Goal: Transaction & Acquisition: Purchase product/service

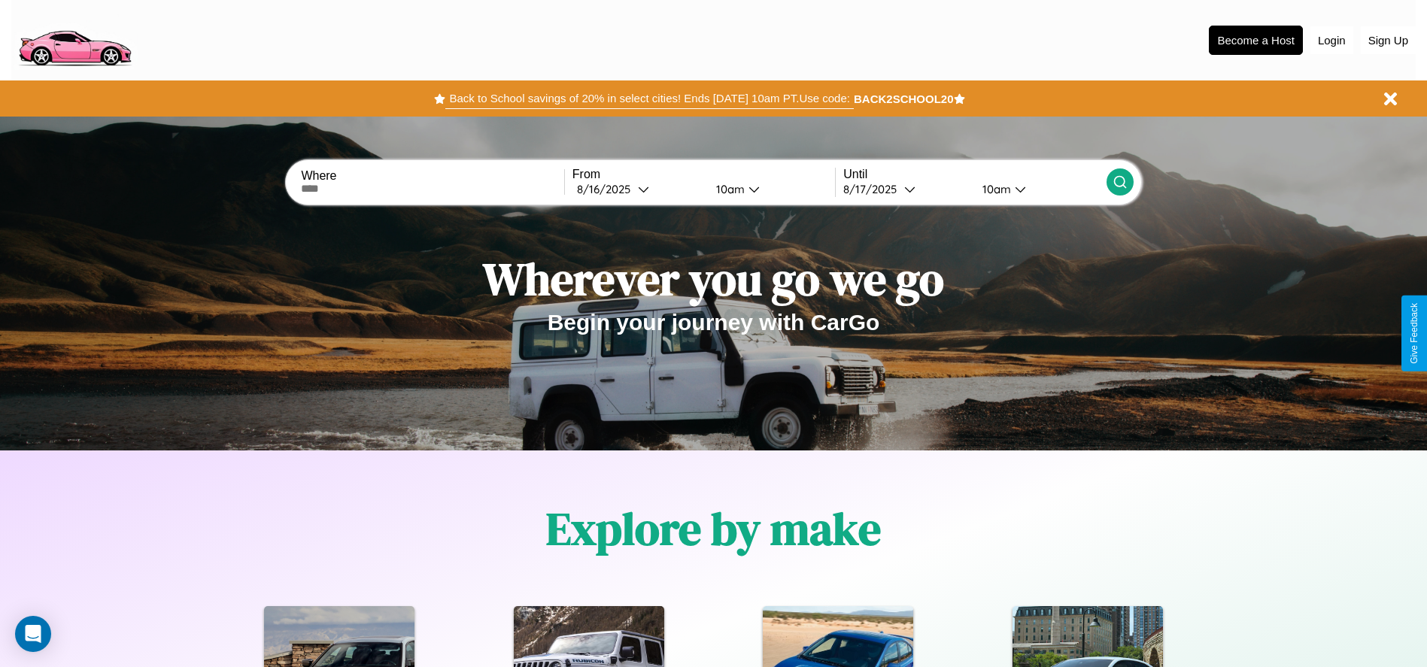
click at [649, 99] on button "Back to School savings of 20% in select cities! Ends 9/1 at 10am PT. Use code:" at bounding box center [649, 98] width 408 height 21
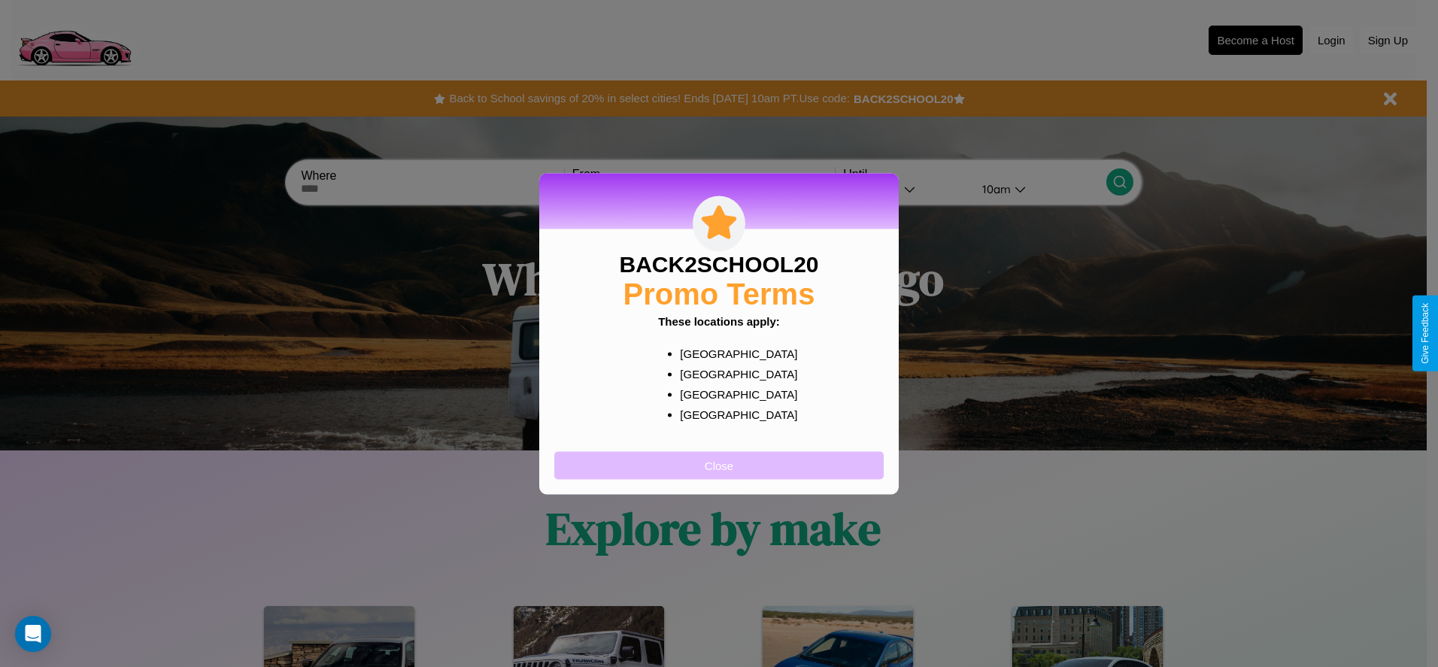
click at [719, 465] on button "Close" at bounding box center [719, 465] width 330 height 28
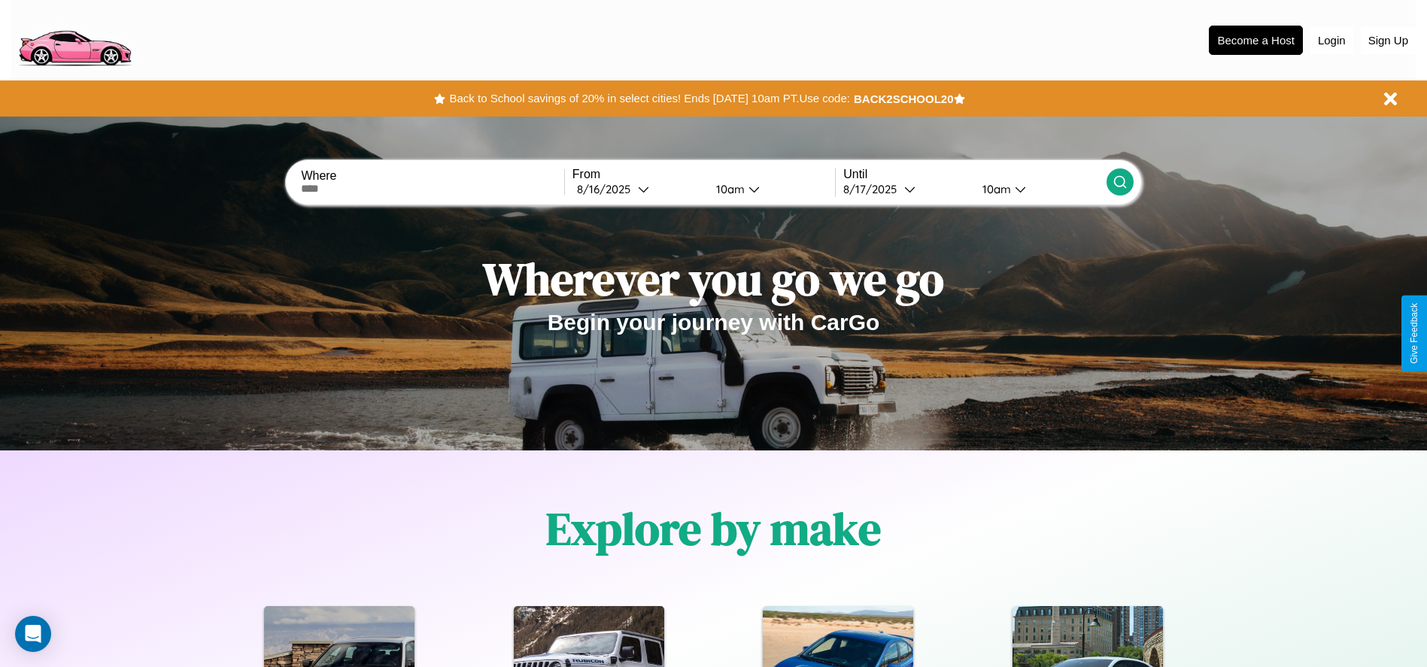
click at [433, 189] on input "text" at bounding box center [432, 189] width 263 height 12
type input "******"
click at [638, 189] on div "8 / 16 / 2025" at bounding box center [607, 189] width 61 height 14
select select "*"
select select "****"
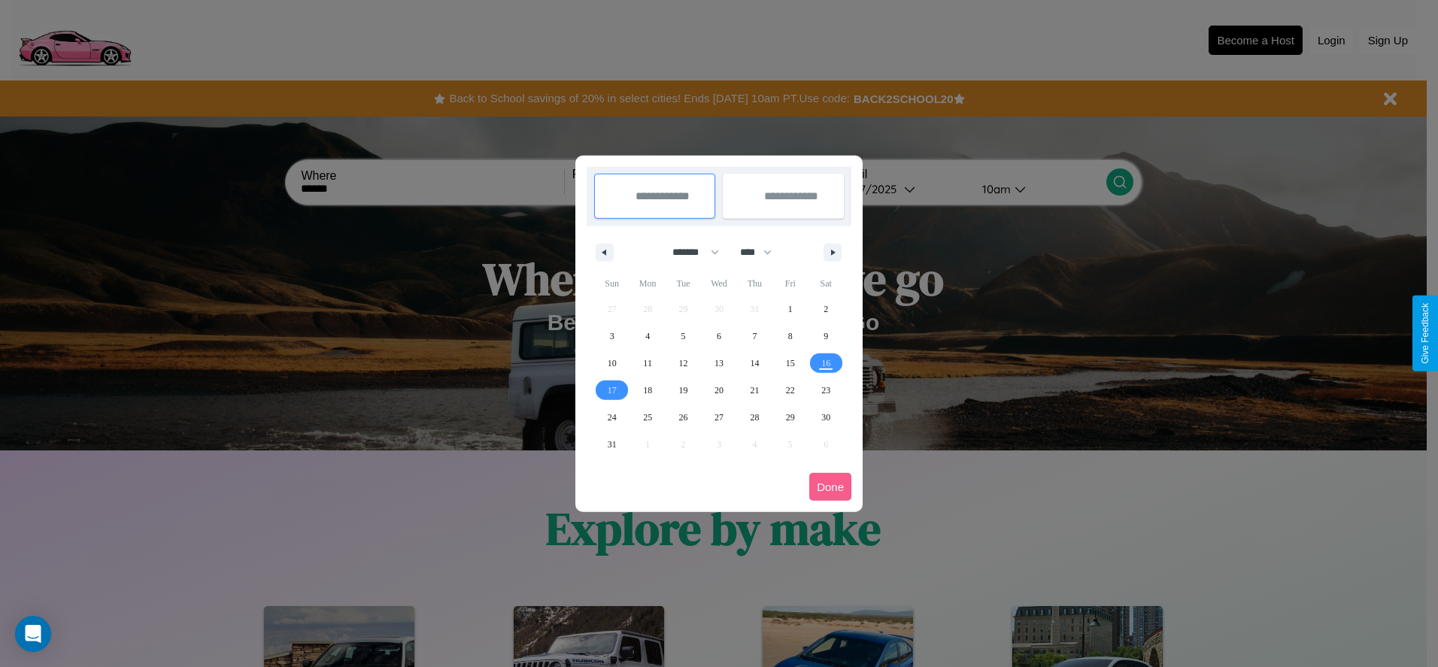
click at [689, 252] on select "******* ******** ***** ***** *** **** **** ****** ********* ******* ******** **…" at bounding box center [693, 252] width 64 height 25
select select "*"
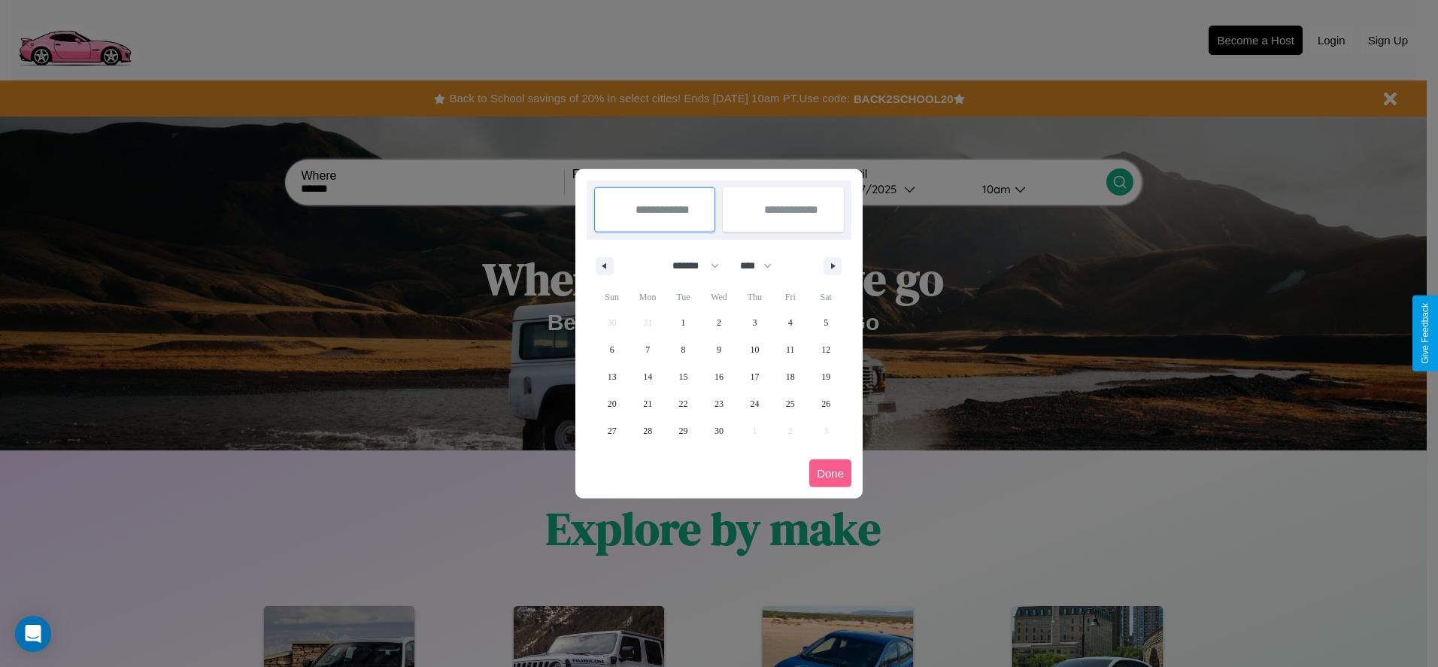
click at [763, 266] on select "**** **** **** **** **** **** **** **** **** **** **** **** **** **** **** ****…" at bounding box center [755, 266] width 45 height 25
select select "****"
click at [683, 349] on span "7" at bounding box center [684, 349] width 5 height 27
type input "**********"
click at [755, 349] on span "9" at bounding box center [754, 349] width 5 height 27
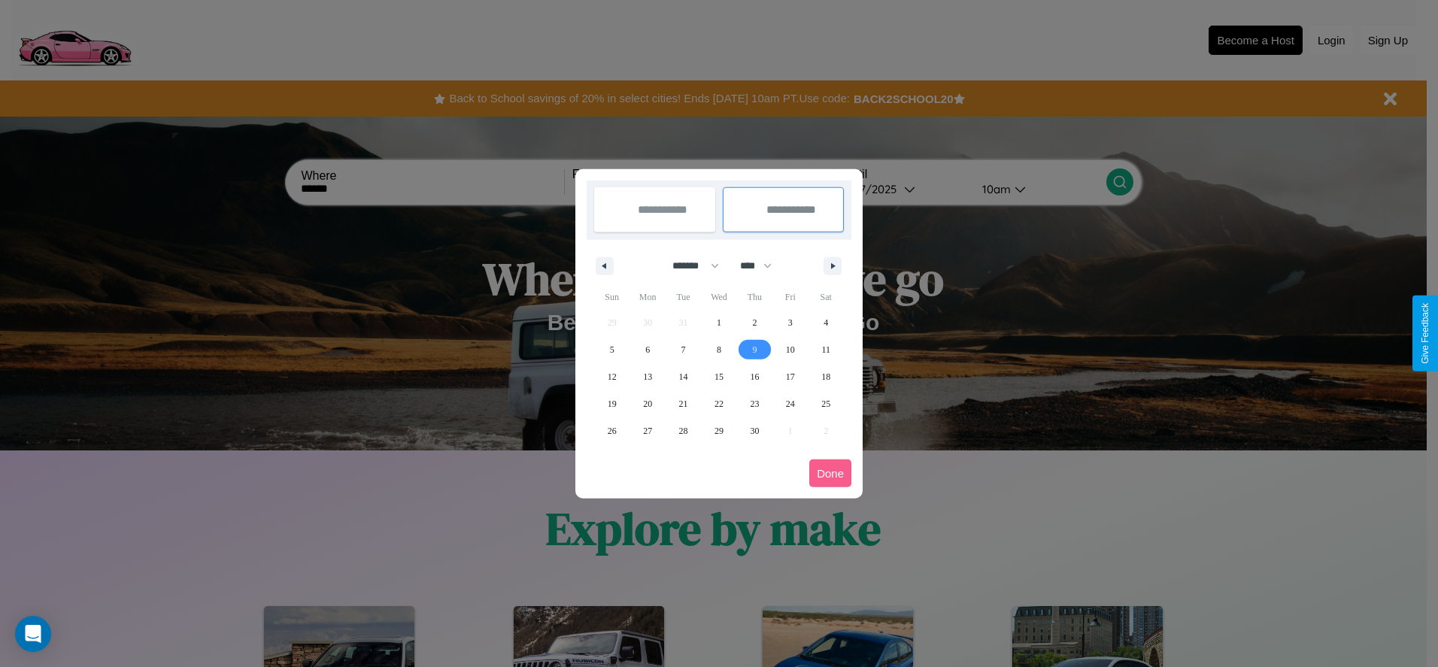
type input "**********"
click at [831, 473] on button "Done" at bounding box center [831, 474] width 42 height 28
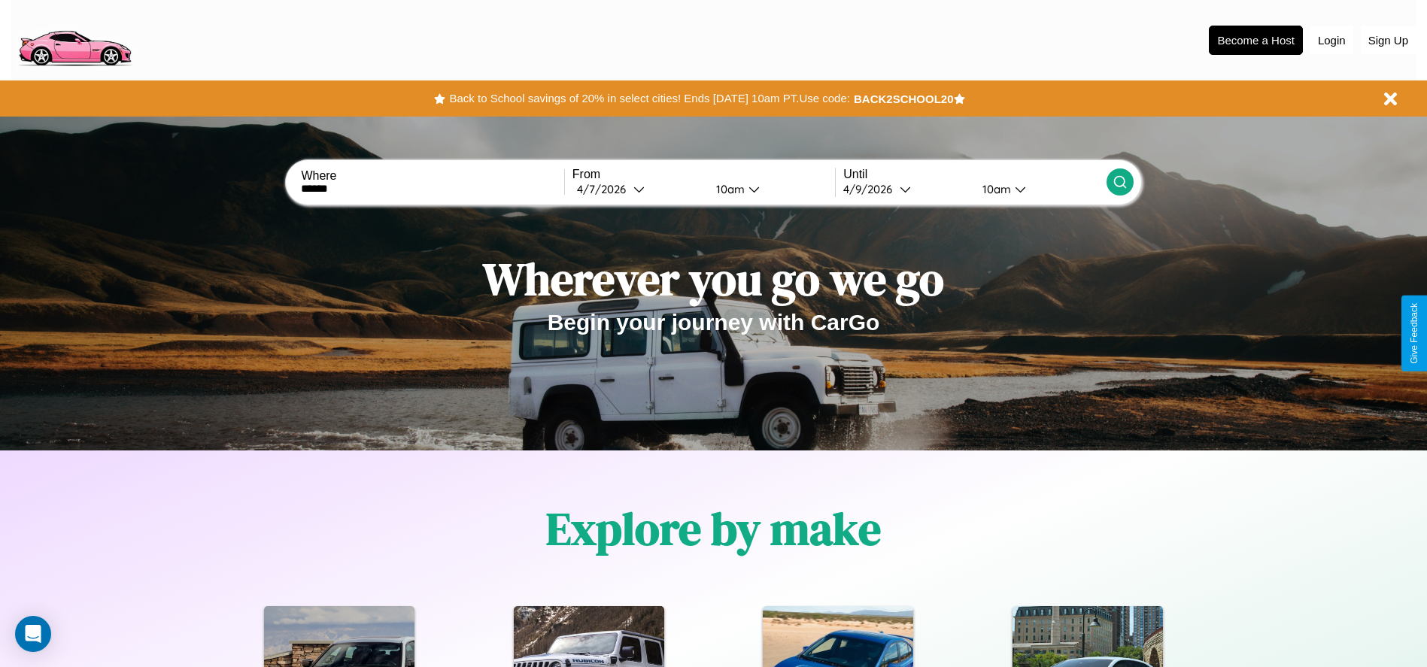
click at [1119, 182] on icon at bounding box center [1120, 182] width 15 height 15
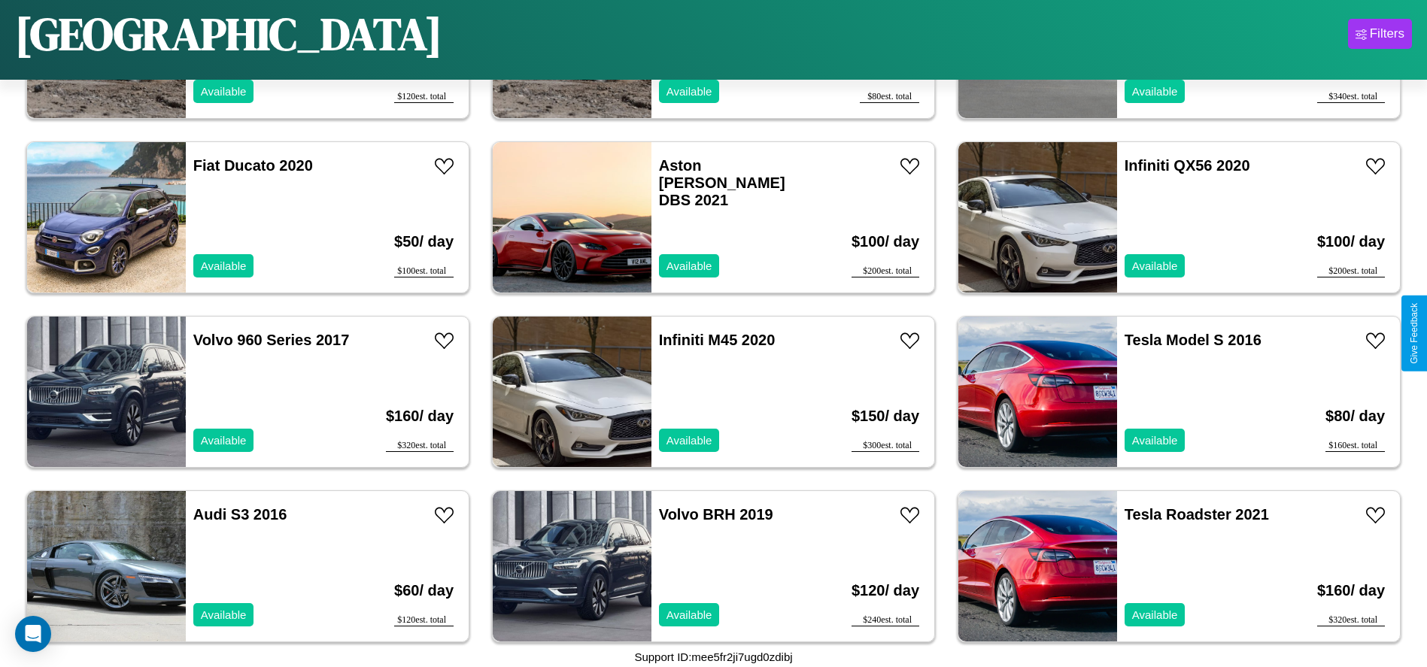
scroll to position [3135, 0]
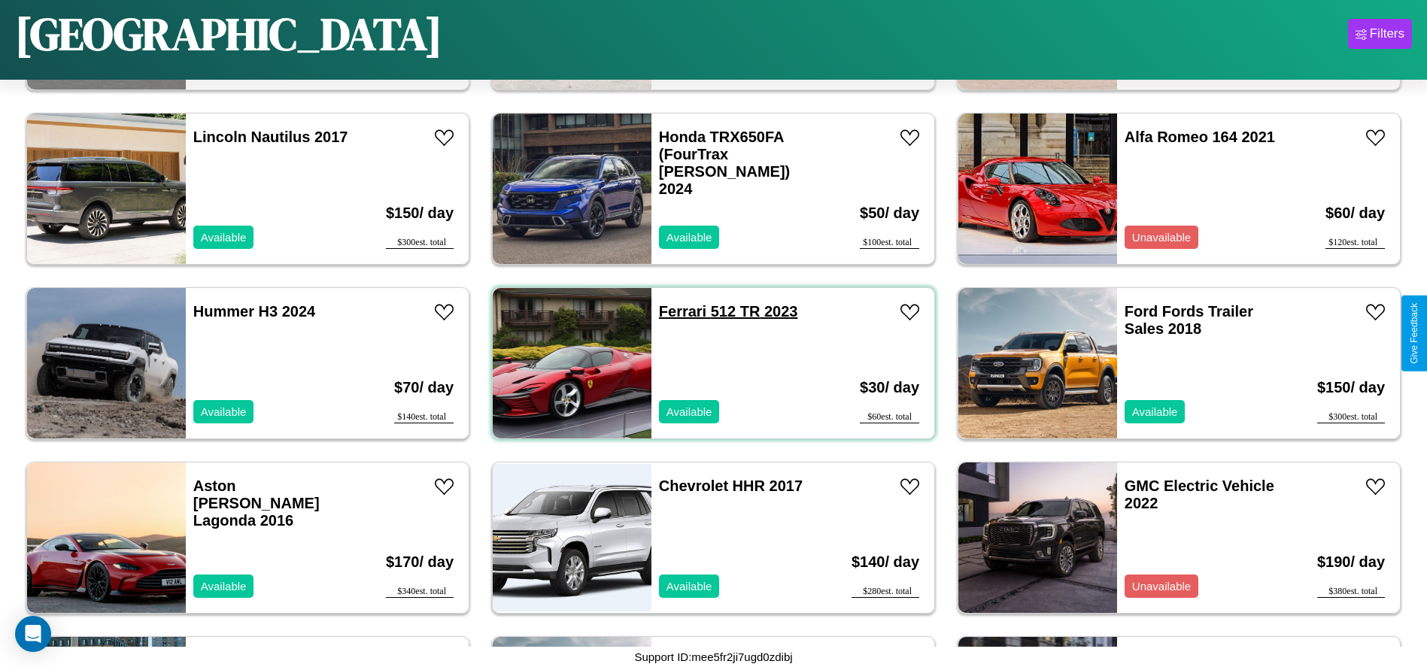
click at [677, 311] on link "Ferrari 512 TR 2023" at bounding box center [728, 311] width 139 height 17
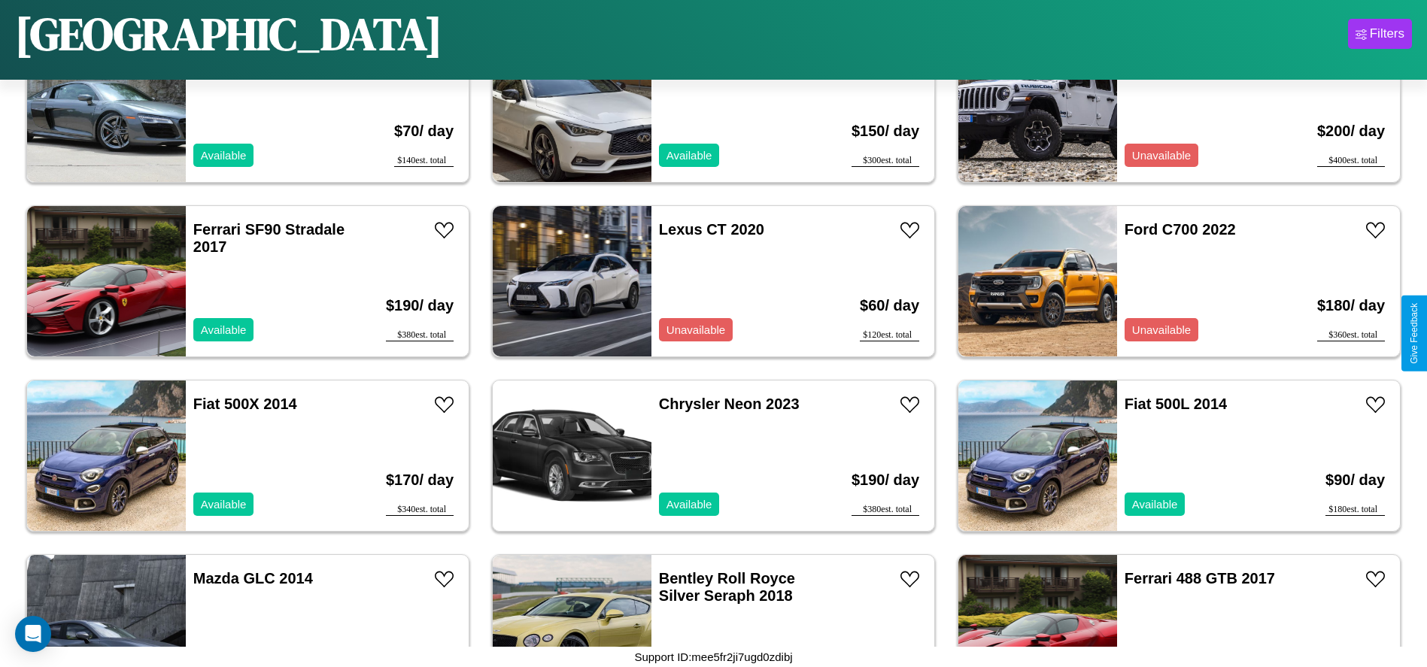
scroll to position [2088, 0]
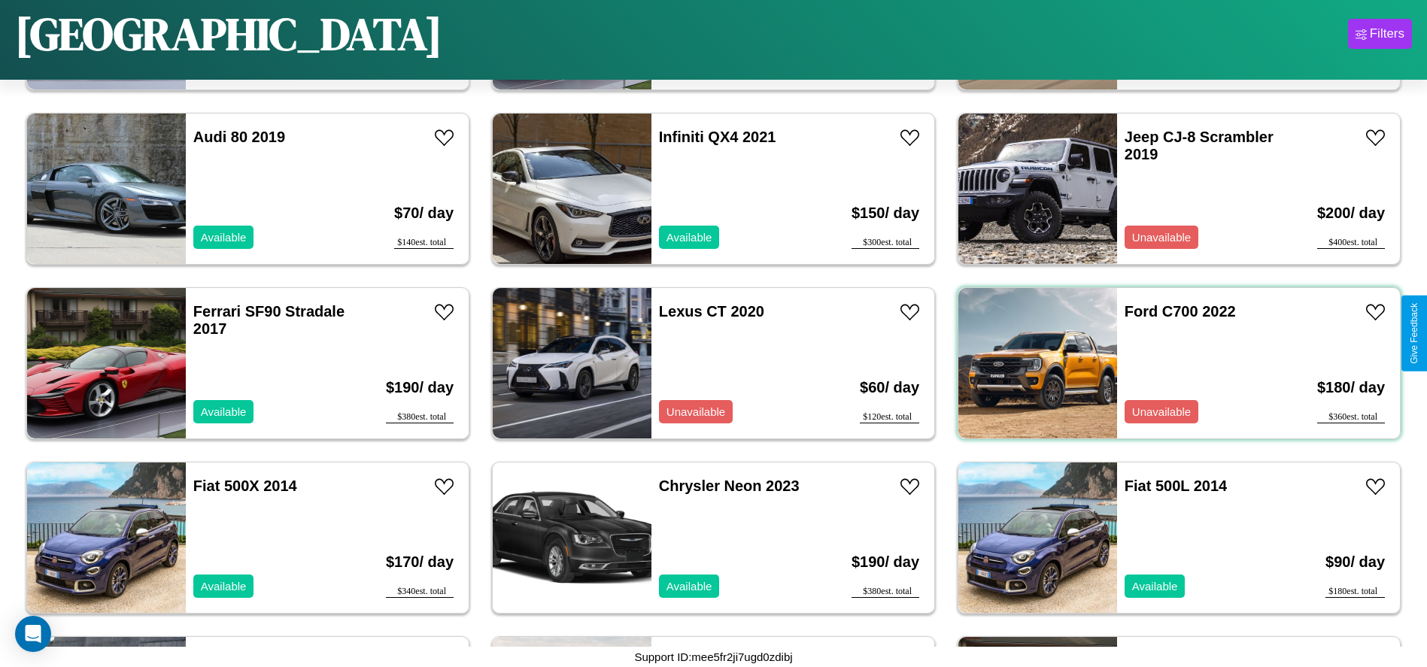
click at [1170, 363] on div "Ford C700 2022 Unavailable" at bounding box center [1204, 363] width 174 height 150
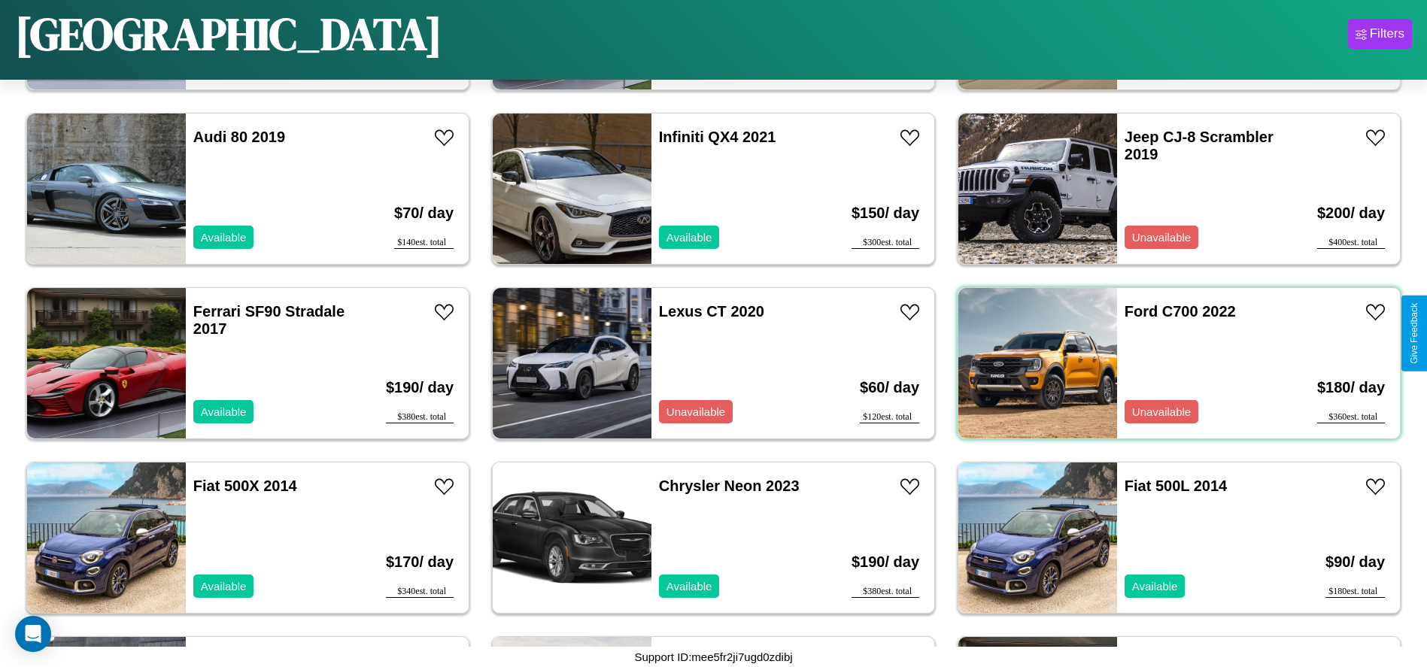
click at [1170, 363] on div "Ford C700 2022 Unavailable" at bounding box center [1204, 363] width 174 height 150
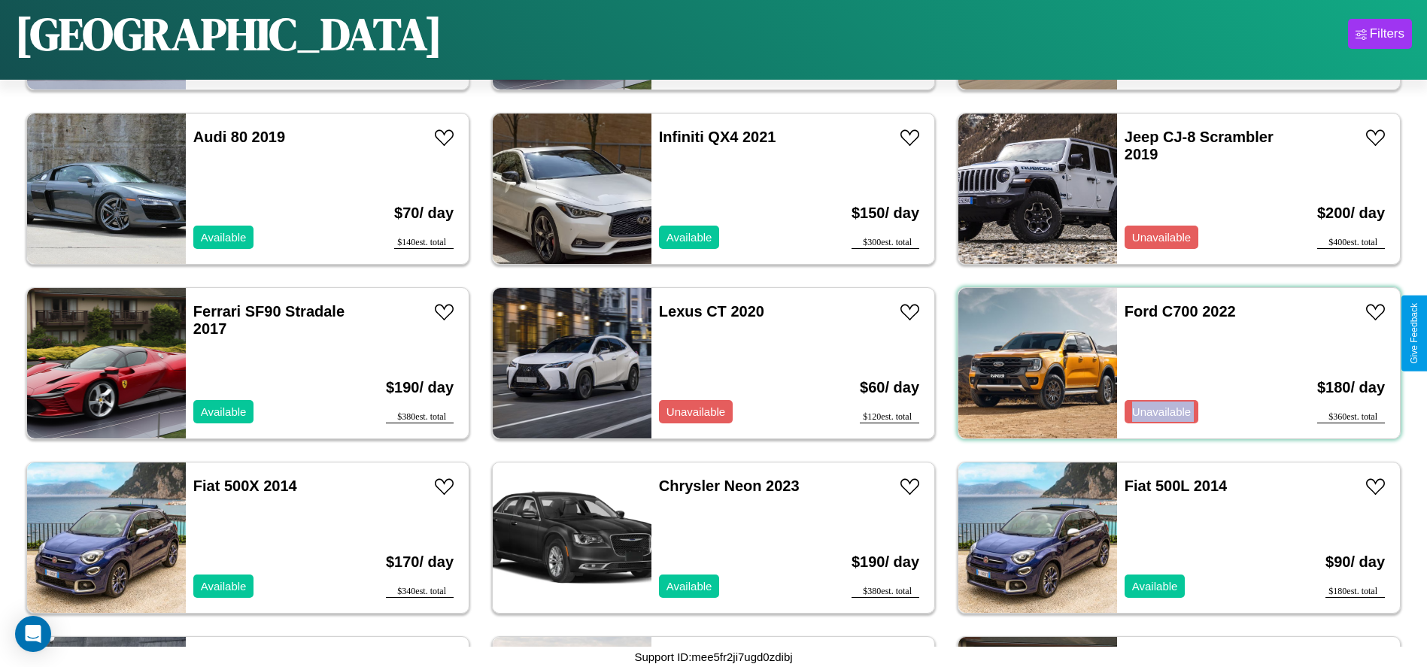
click at [1170, 363] on div "Ford C700 2022 Unavailable" at bounding box center [1204, 363] width 174 height 150
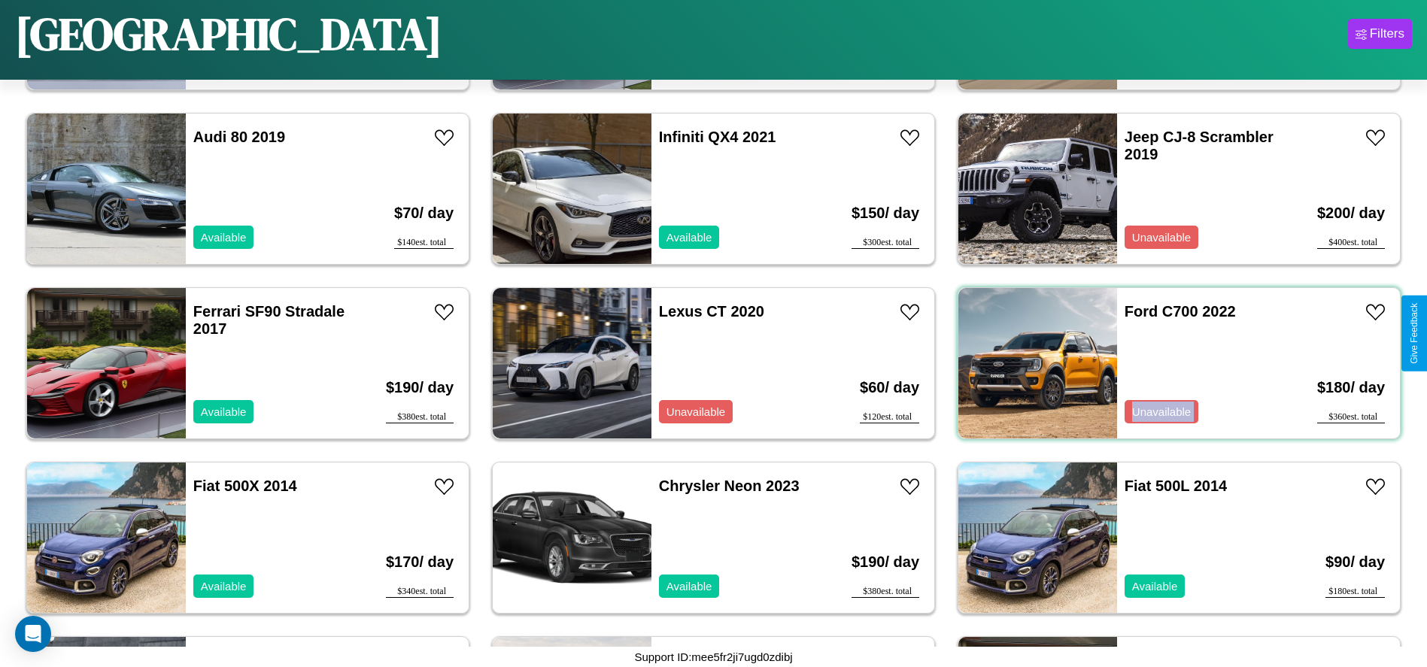
click at [1170, 363] on div "Ford C700 2022 Unavailable" at bounding box center [1204, 363] width 174 height 150
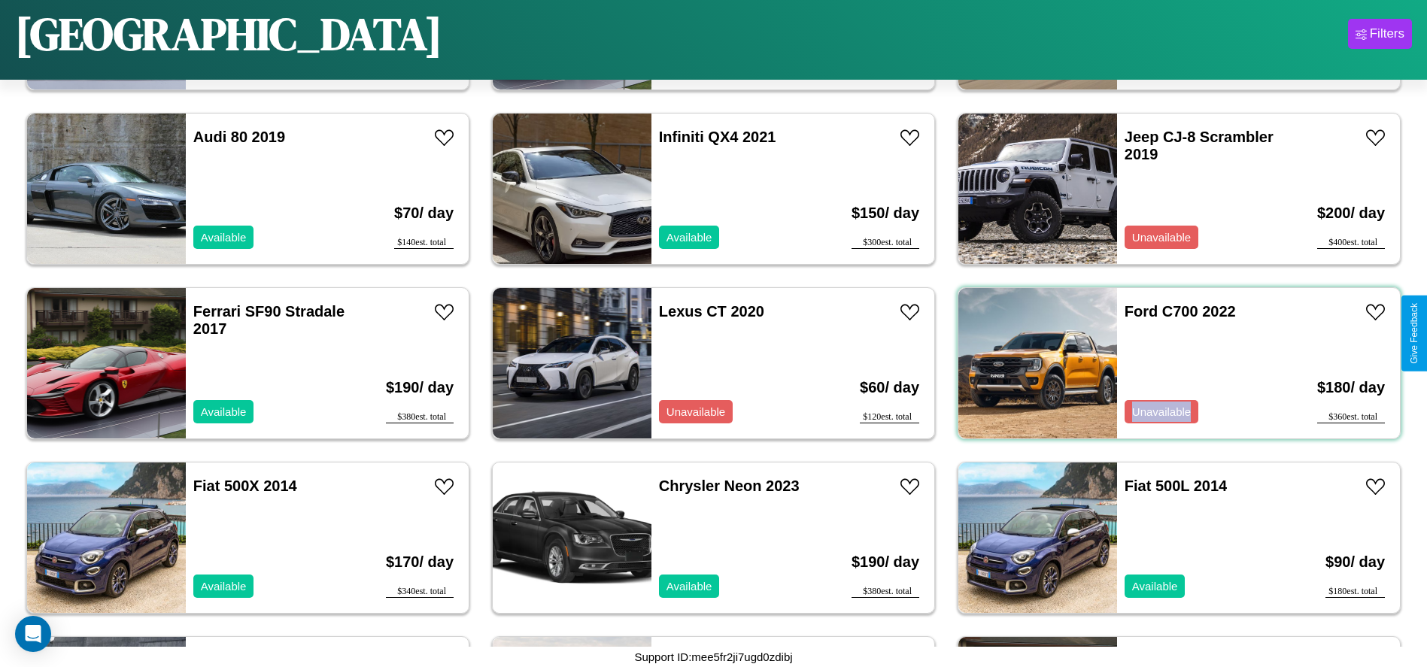
click at [1170, 363] on div "Ford C700 2022 Unavailable" at bounding box center [1204, 363] width 174 height 150
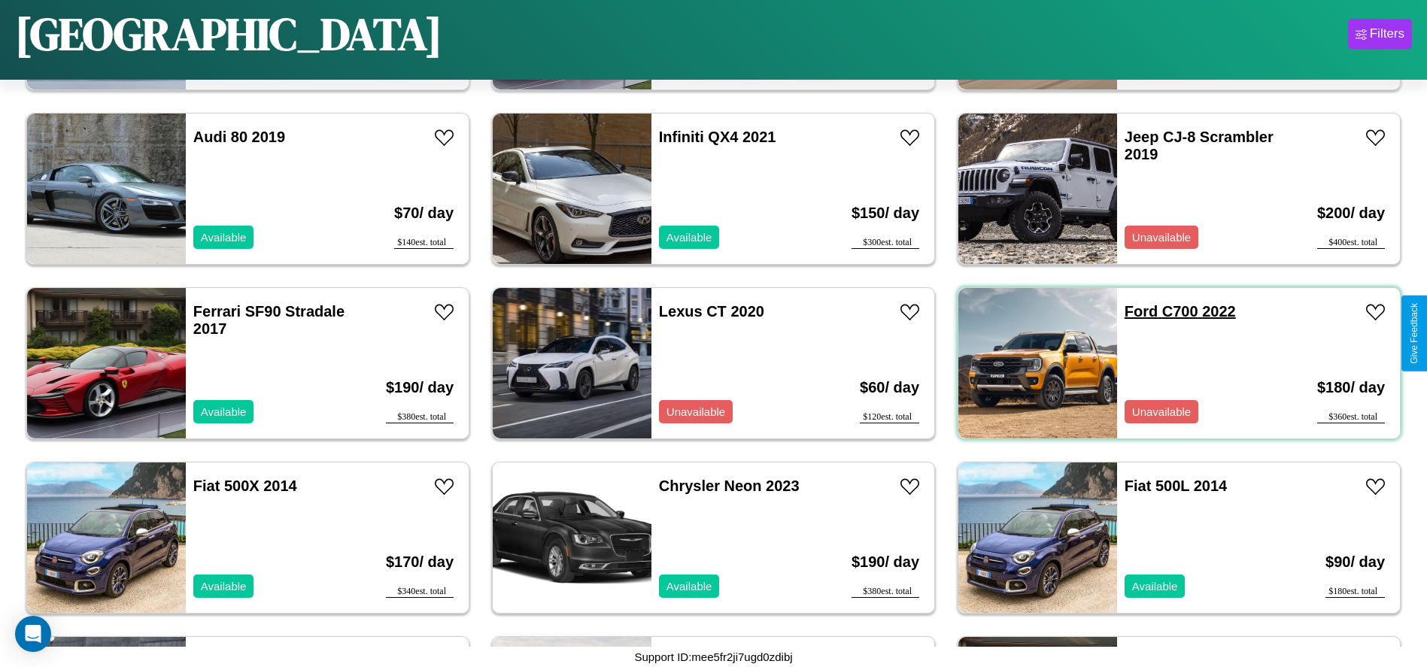
click at [1132, 311] on link "Ford C700 2022" at bounding box center [1180, 311] width 111 height 17
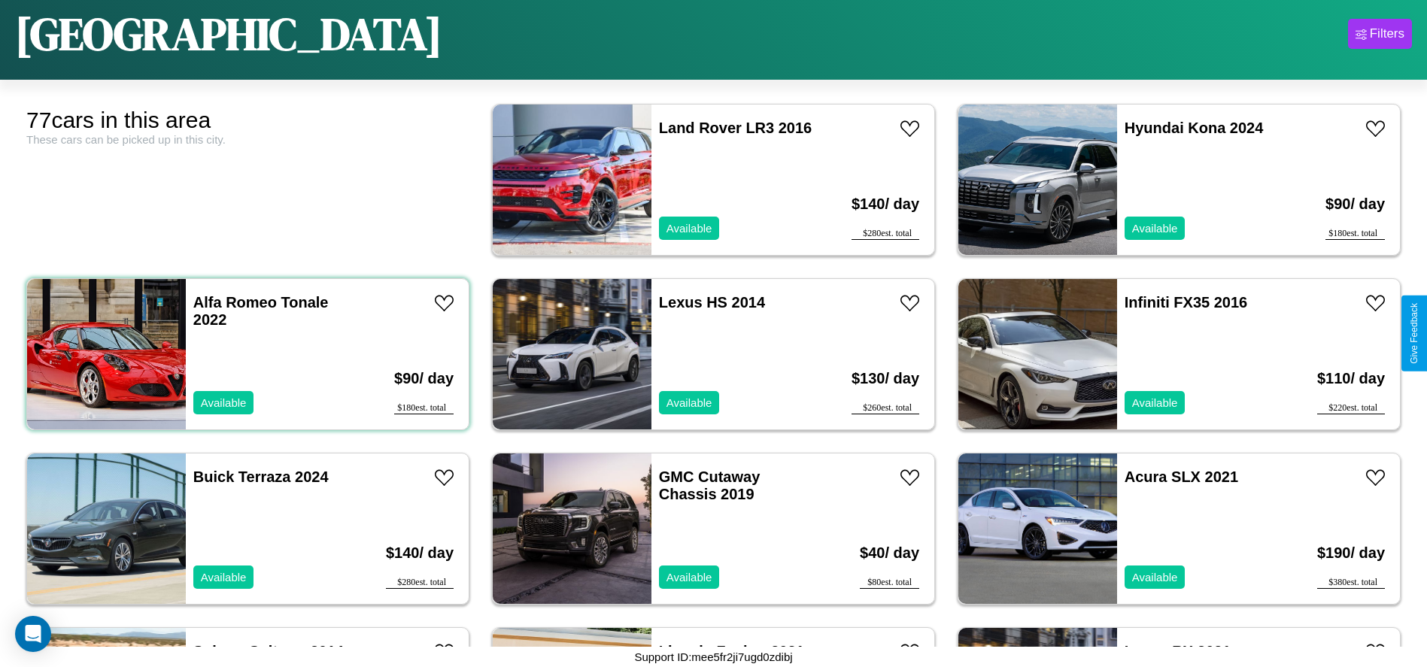
scroll to position [0, 0]
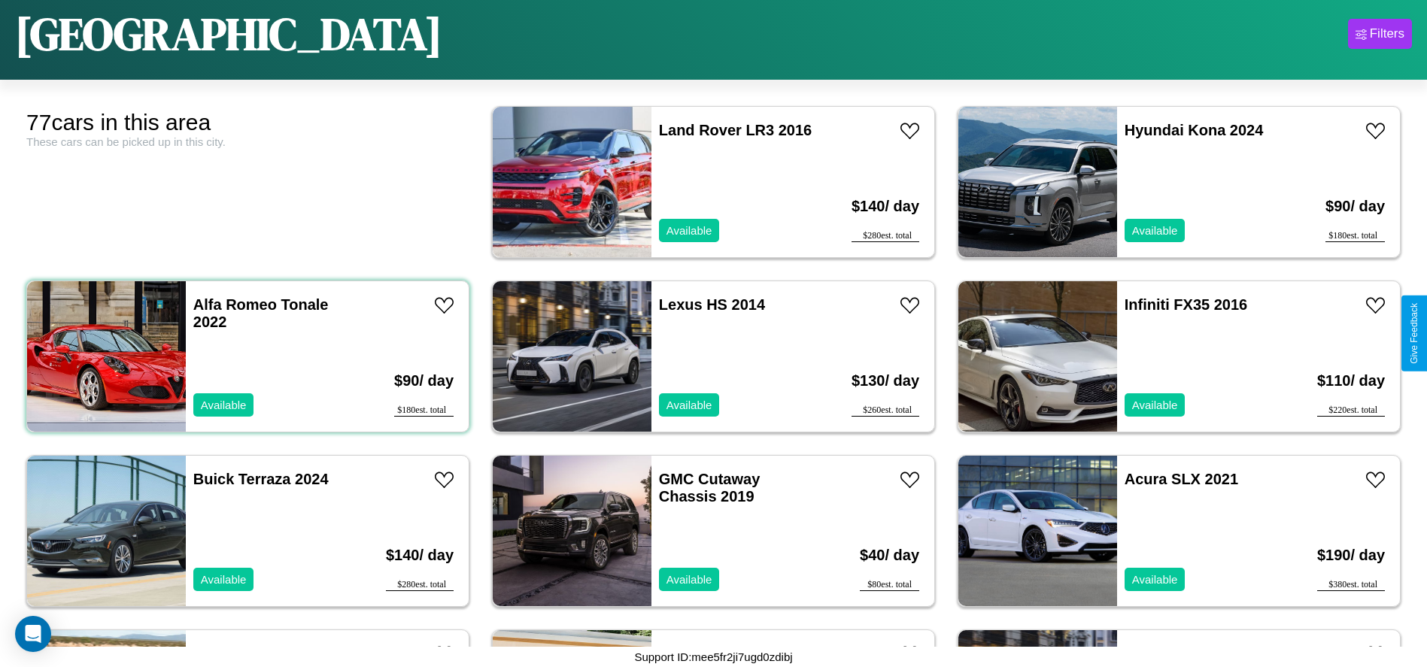
click at [246, 357] on div "Alfa Romeo Tonale 2022 Available" at bounding box center [273, 356] width 174 height 150
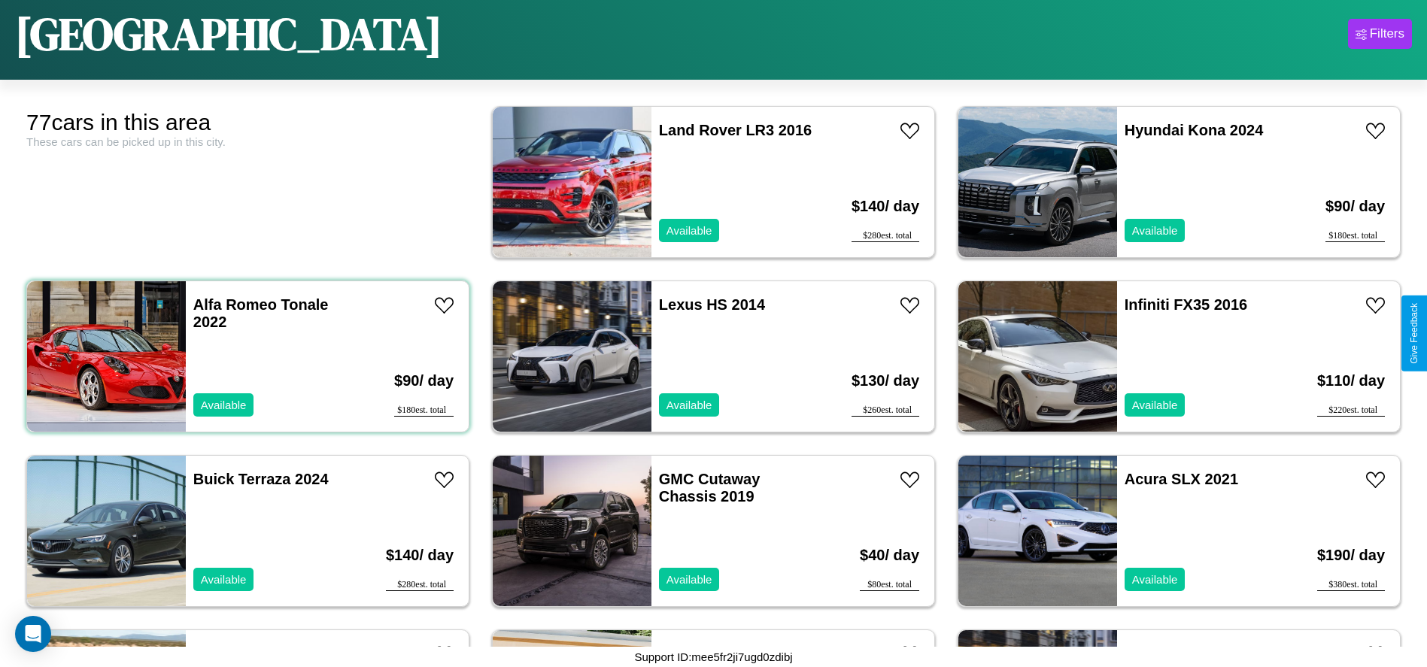
click at [246, 357] on div "Alfa Romeo Tonale 2022 Available" at bounding box center [273, 356] width 174 height 150
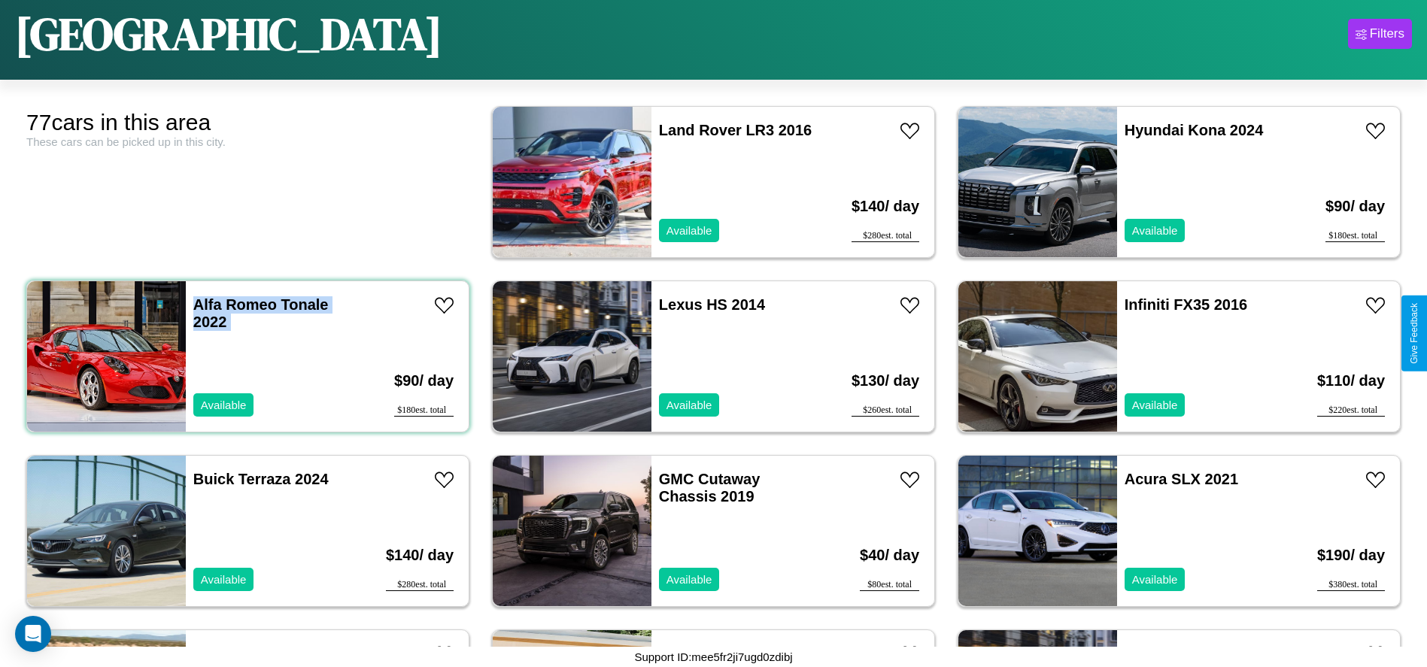
click at [246, 357] on div "Alfa Romeo Tonale 2022 Available" at bounding box center [273, 356] width 174 height 150
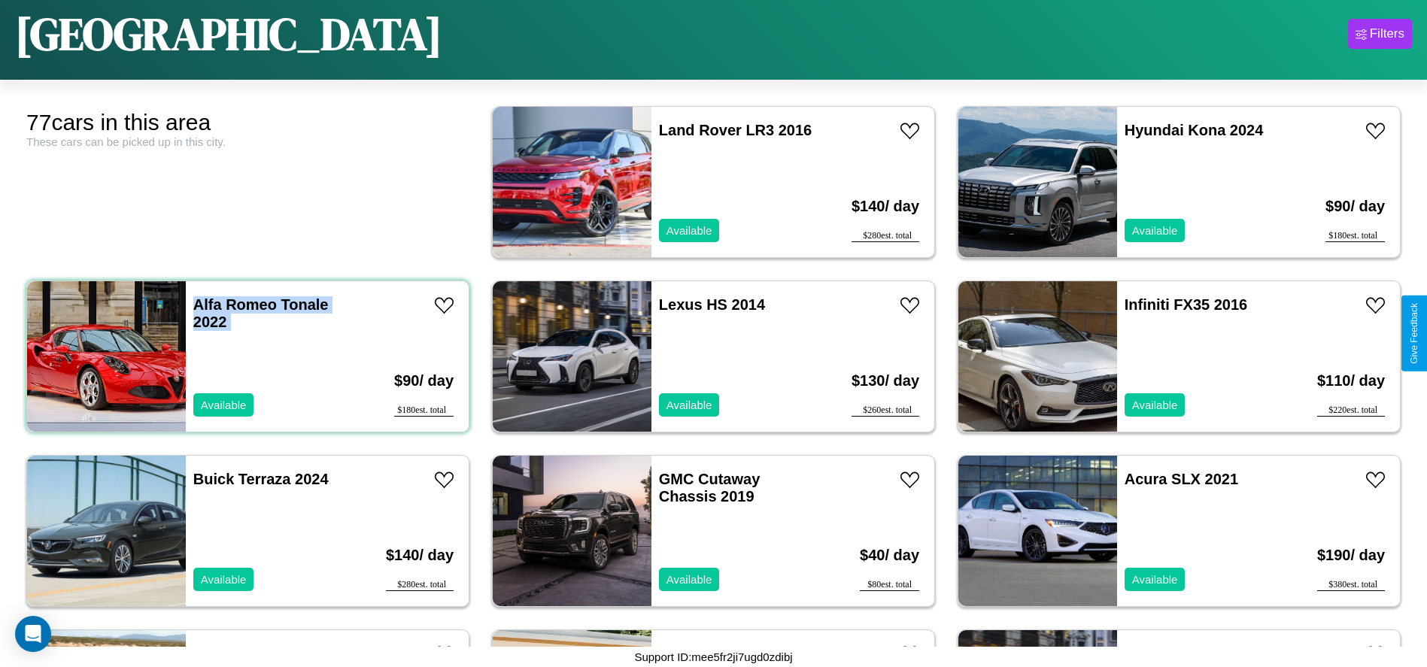
click at [246, 357] on div "Alfa Romeo Tonale 2022 Available" at bounding box center [273, 356] width 174 height 150
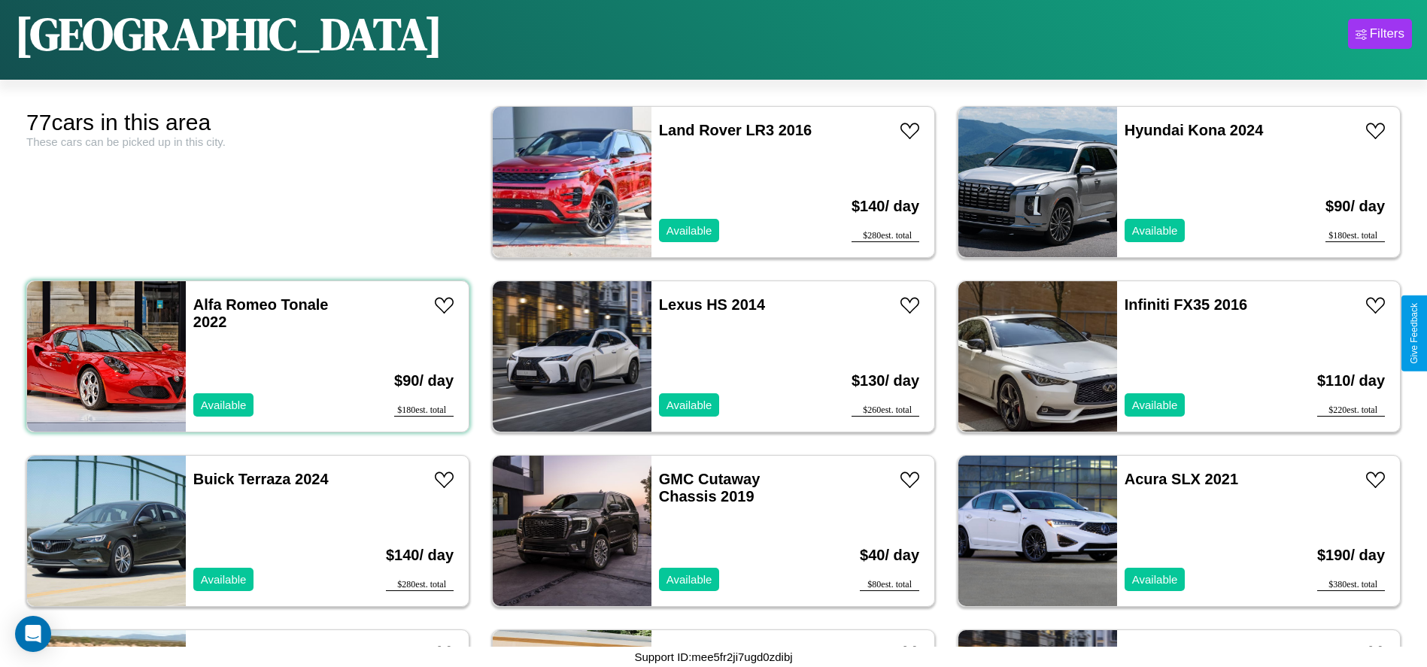
click at [246, 357] on div "Alfa Romeo Tonale 2022 Available" at bounding box center [273, 356] width 174 height 150
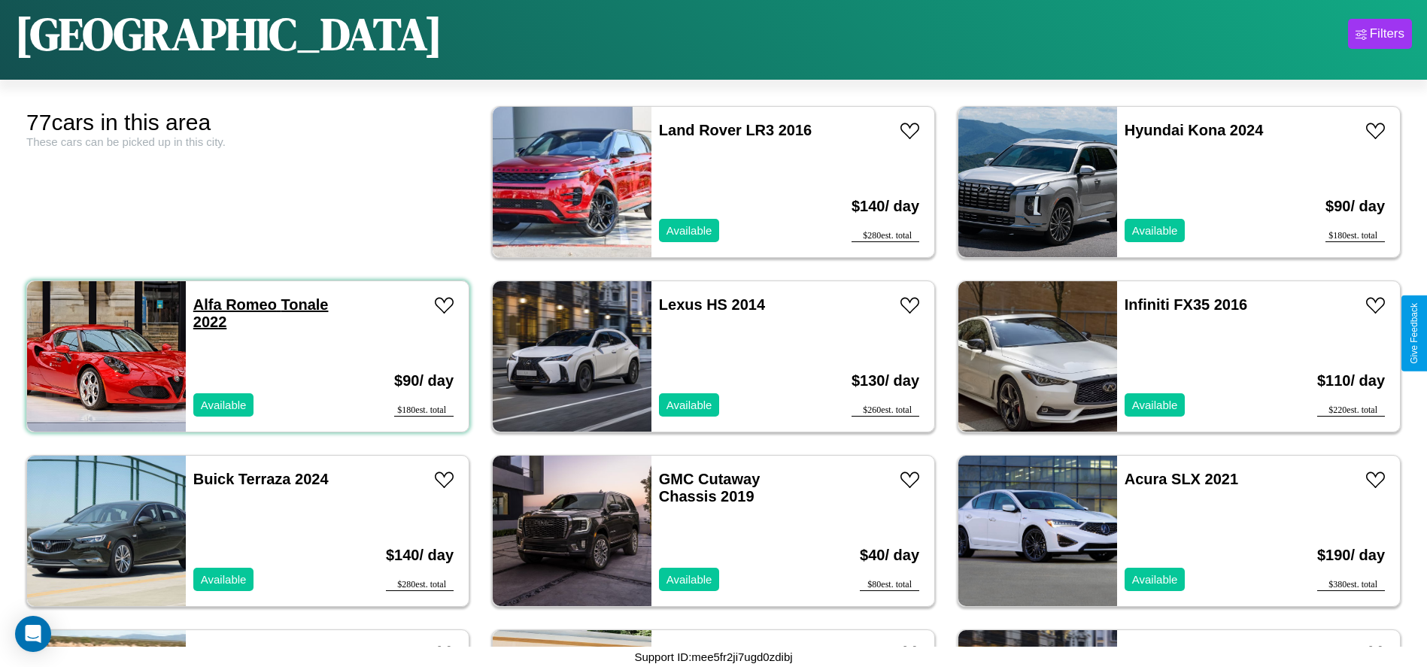
click at [233, 305] on link "Alfa Romeo Tonale 2022" at bounding box center [260, 313] width 135 height 34
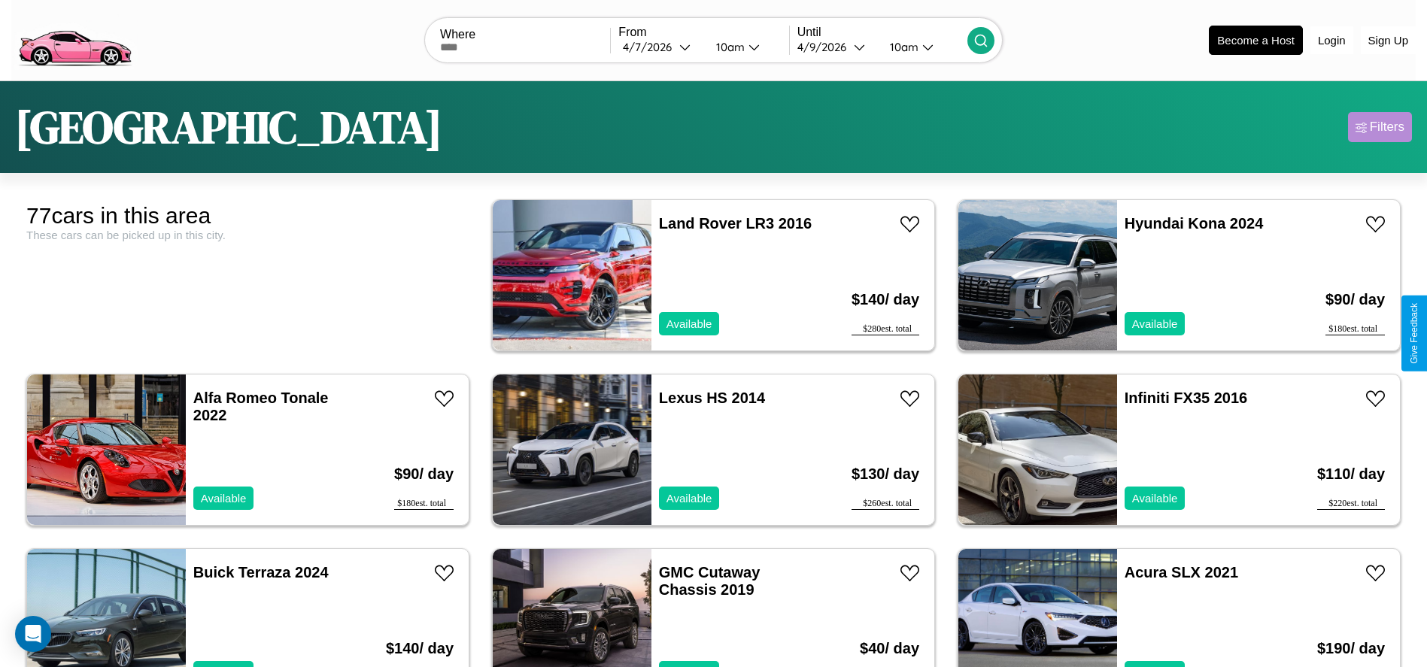
click at [1380, 127] on div "Filters" at bounding box center [1387, 127] width 35 height 15
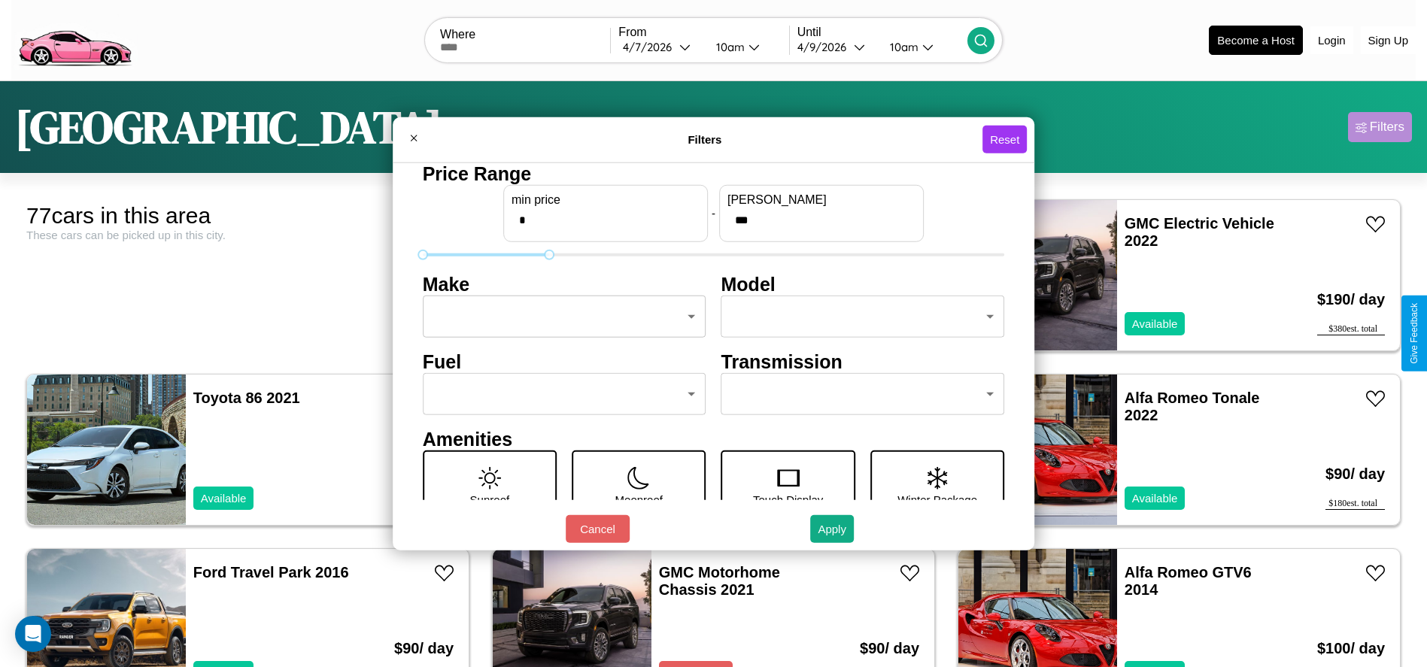
type input "***"
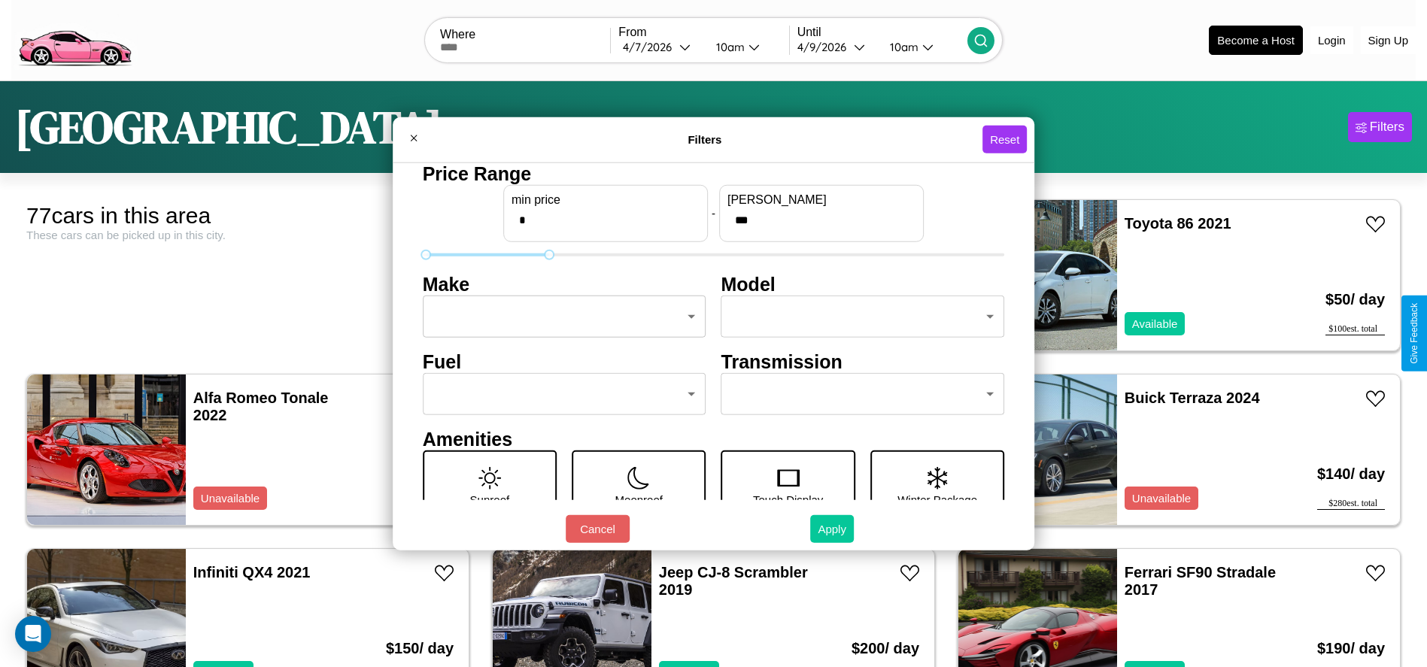
type input "*"
click at [833, 529] on button "Apply" at bounding box center [832, 529] width 44 height 28
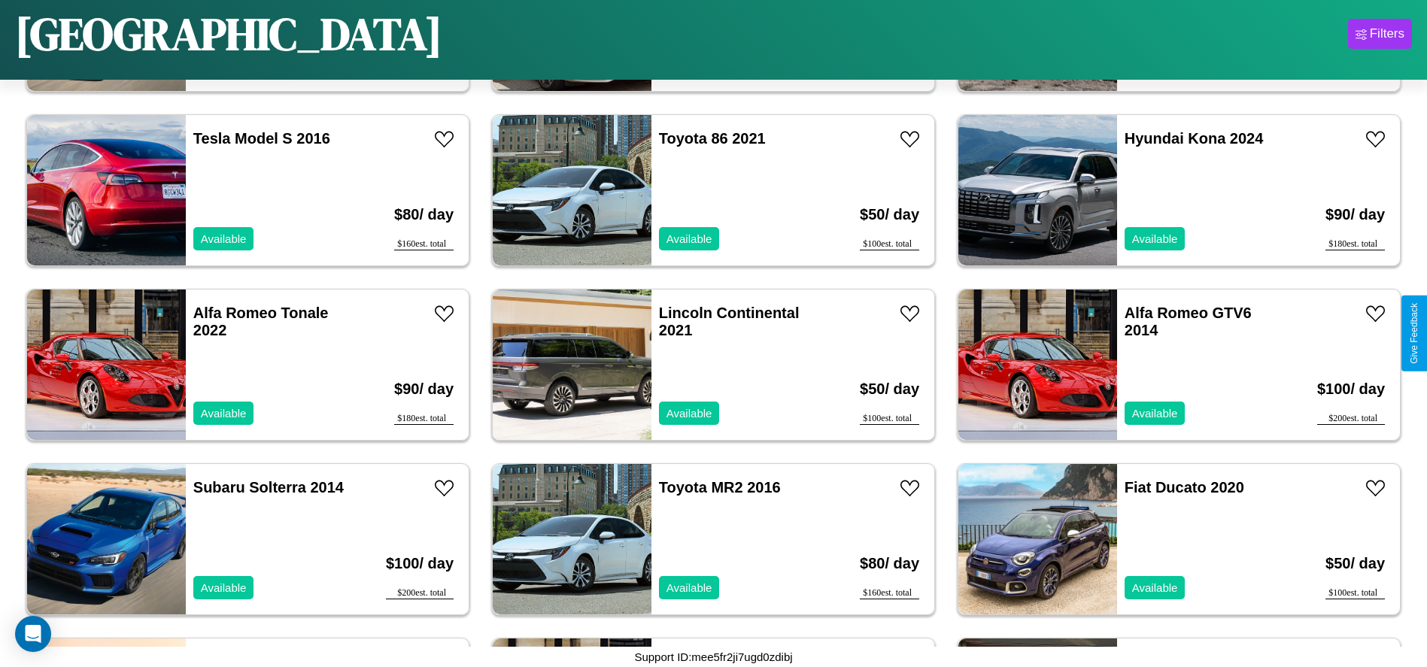
scroll to position [1390, 0]
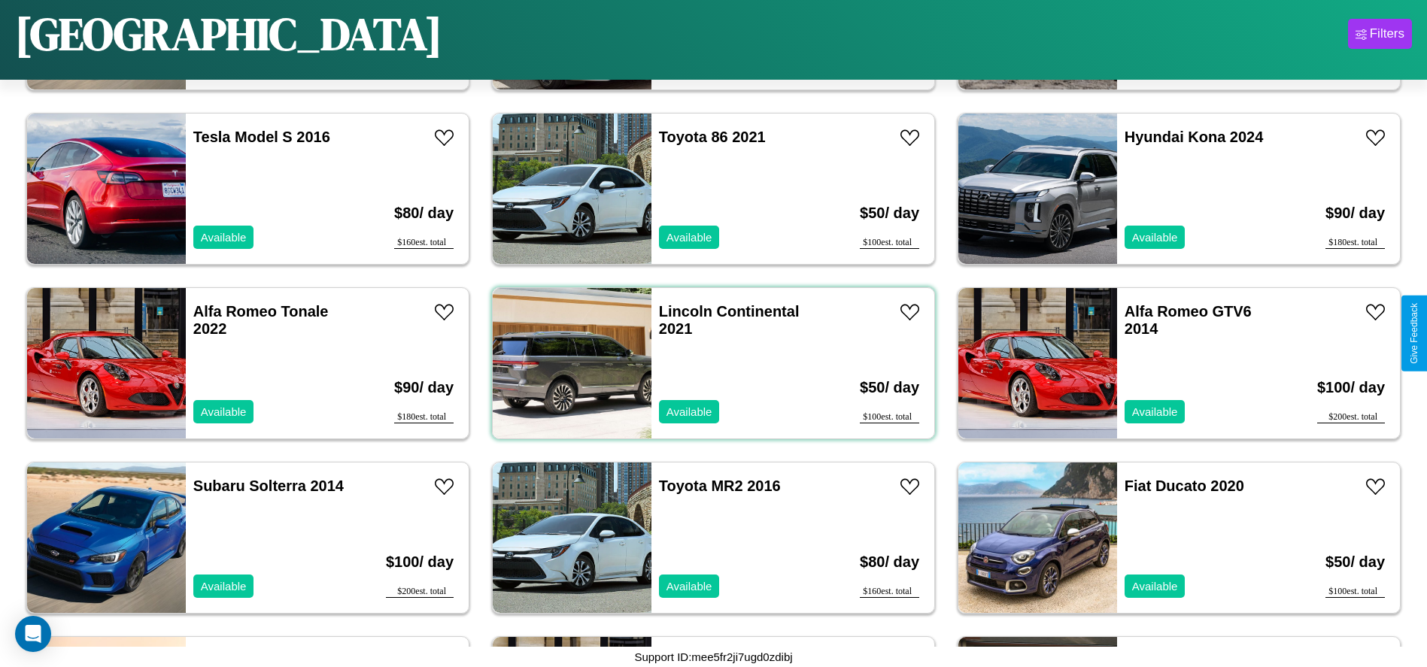
click at [708, 363] on div "Lincoln Continental 2021 Available" at bounding box center [739, 363] width 174 height 150
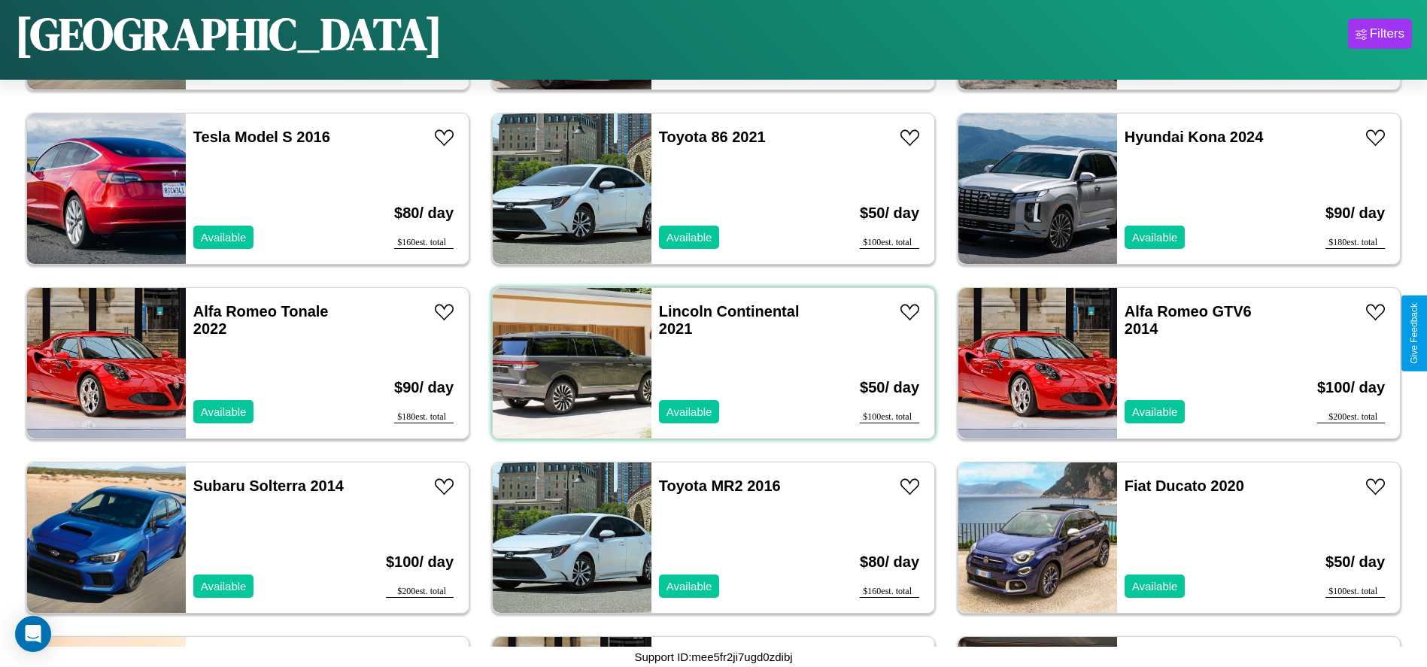
click at [708, 363] on div "Lincoln Continental 2021 Available" at bounding box center [739, 363] width 174 height 150
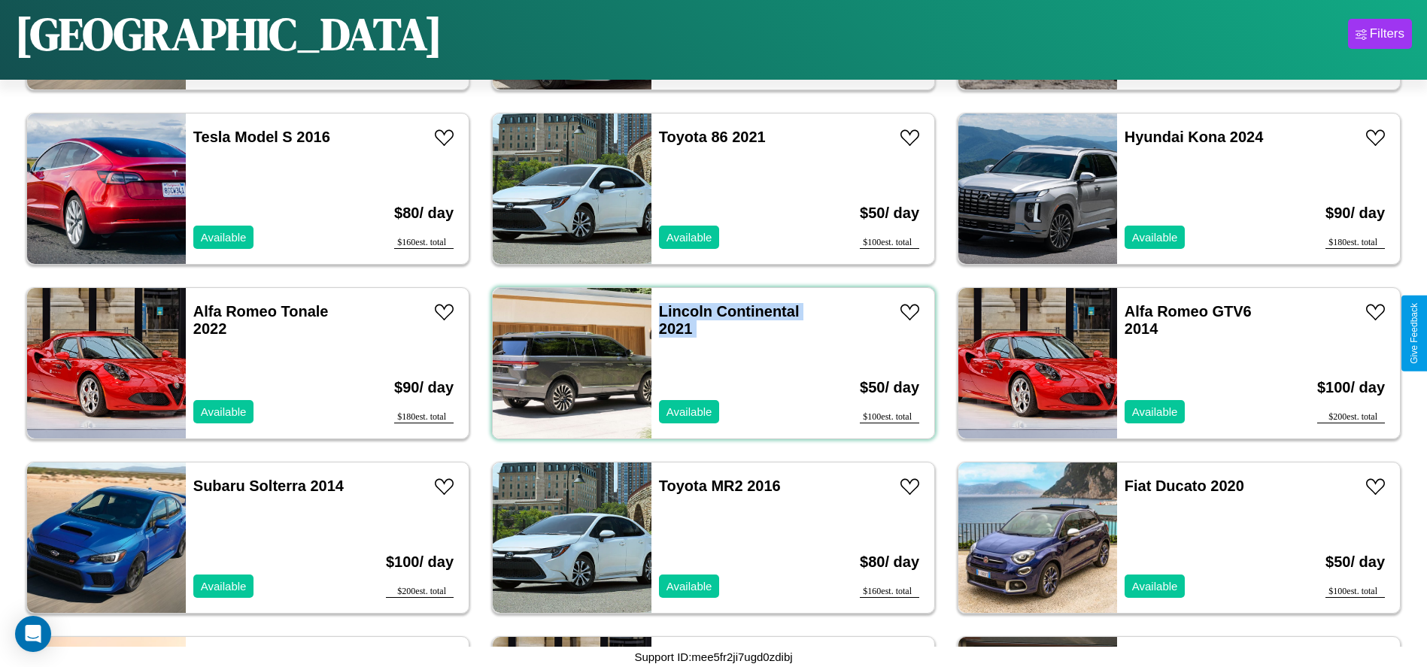
click at [708, 363] on div "Lincoln Continental 2021 Available" at bounding box center [739, 363] width 174 height 150
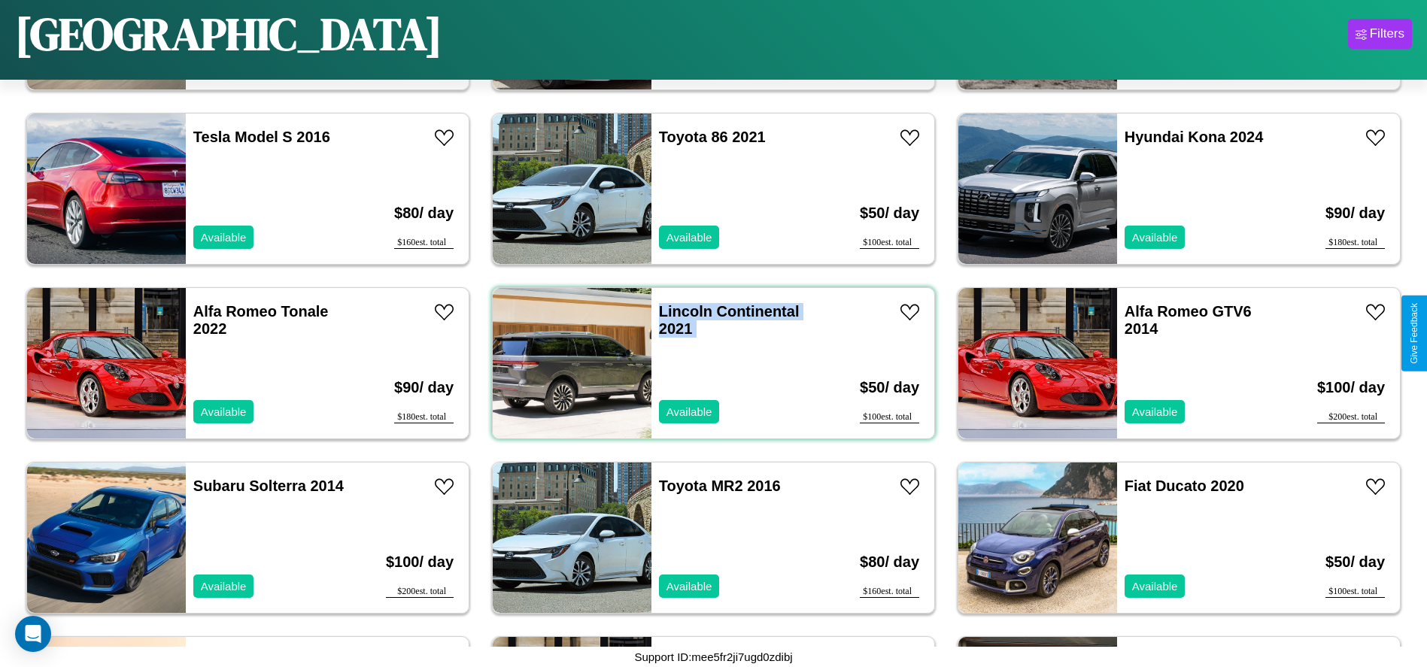
click at [708, 363] on div "Lincoln Continental 2021 Available" at bounding box center [739, 363] width 174 height 150
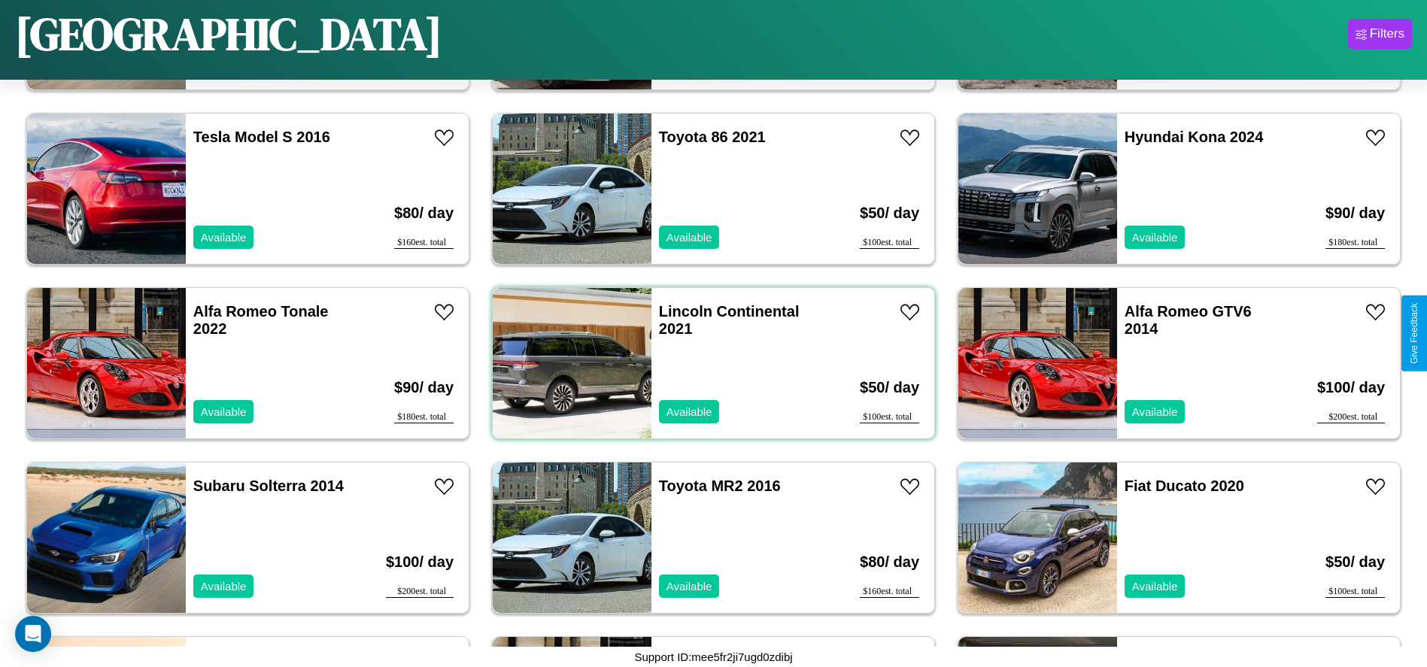
click at [708, 363] on div "Lincoln Continental 2021 Available" at bounding box center [739, 363] width 174 height 150
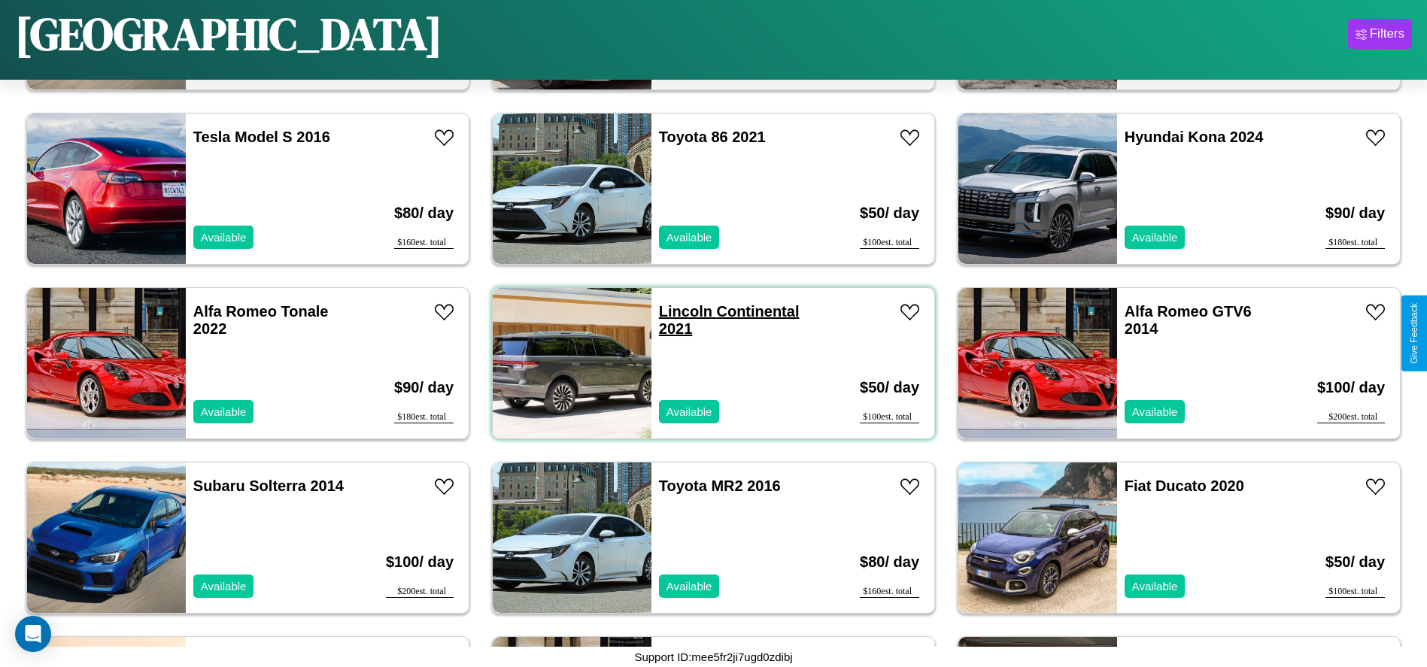
click at [680, 311] on link "Lincoln Continental 2021" at bounding box center [729, 320] width 141 height 34
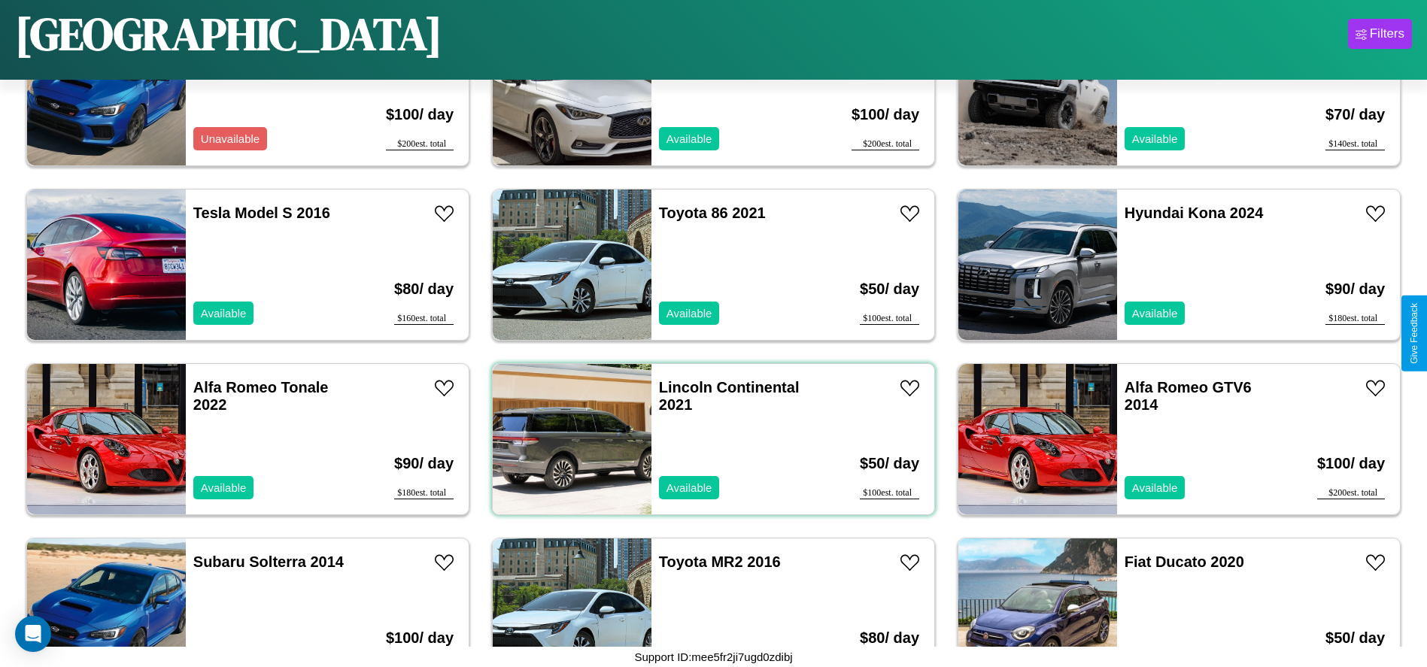
scroll to position [691, 0]
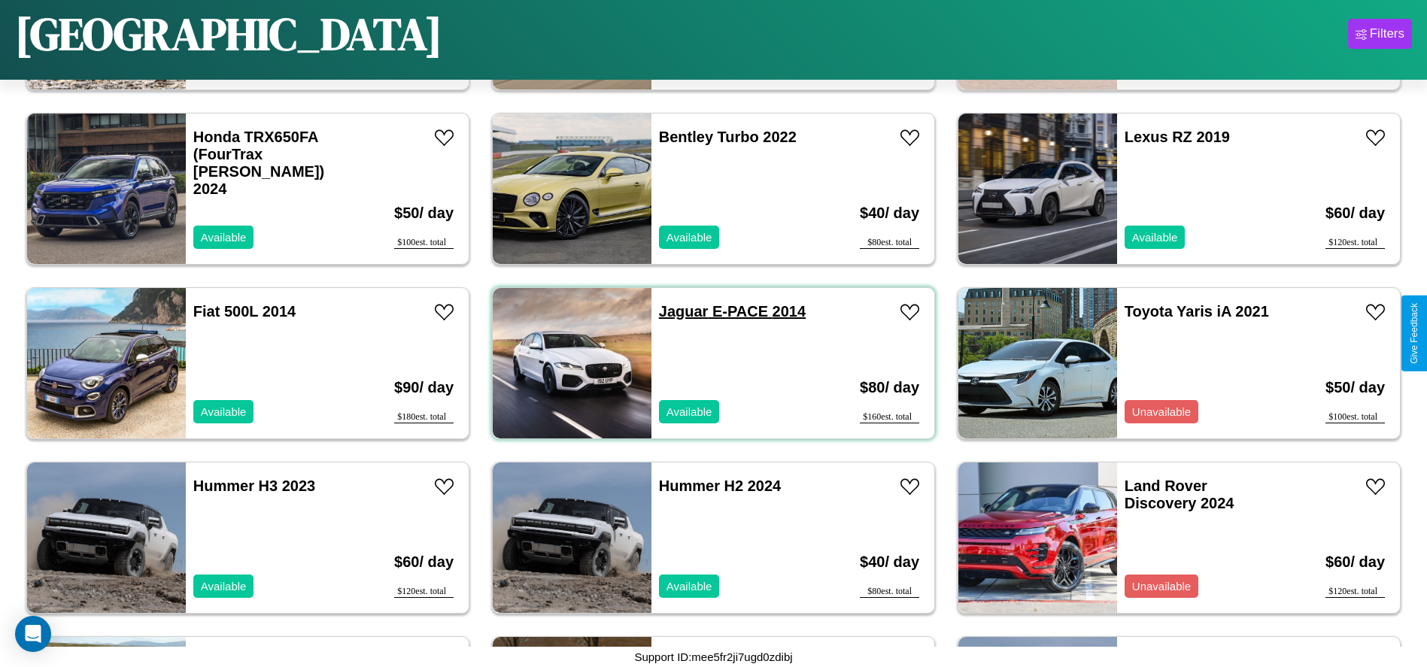
click at [678, 311] on link "Jaguar E-PACE 2014" at bounding box center [732, 311] width 147 height 17
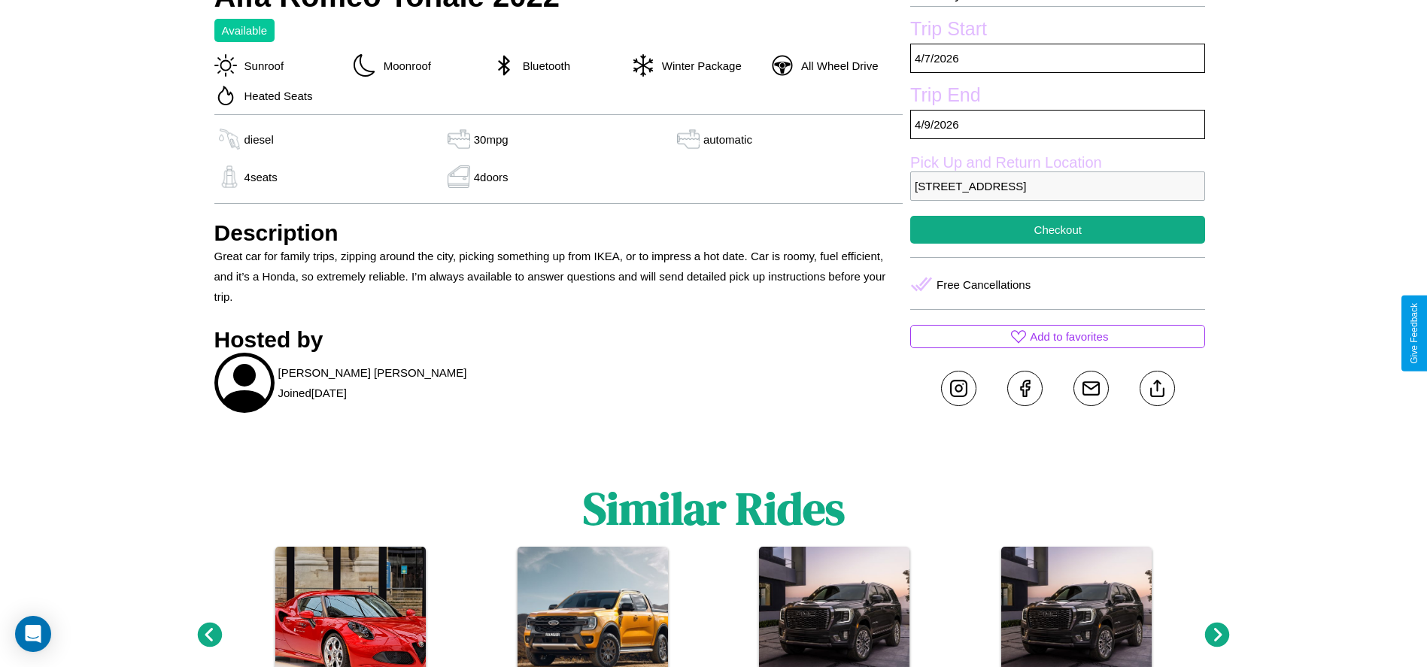
scroll to position [588, 0]
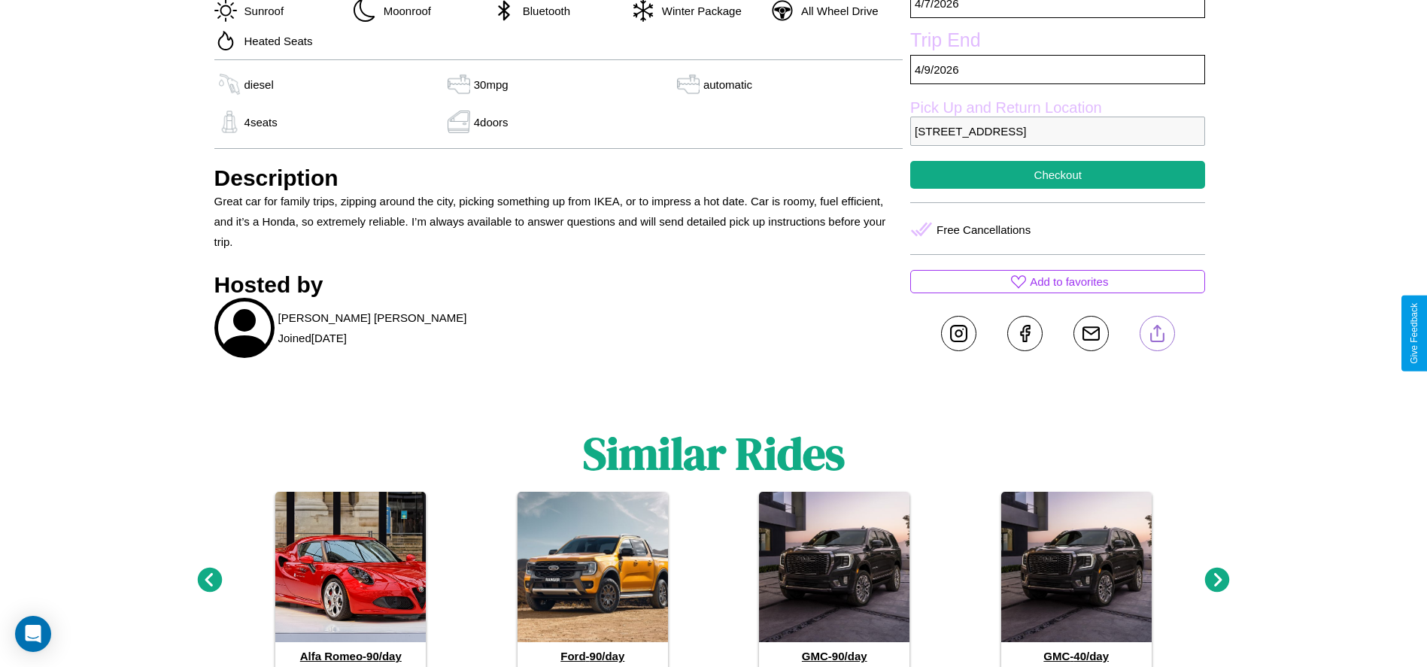
click at [1157, 333] on line at bounding box center [1157, 331] width 0 height 11
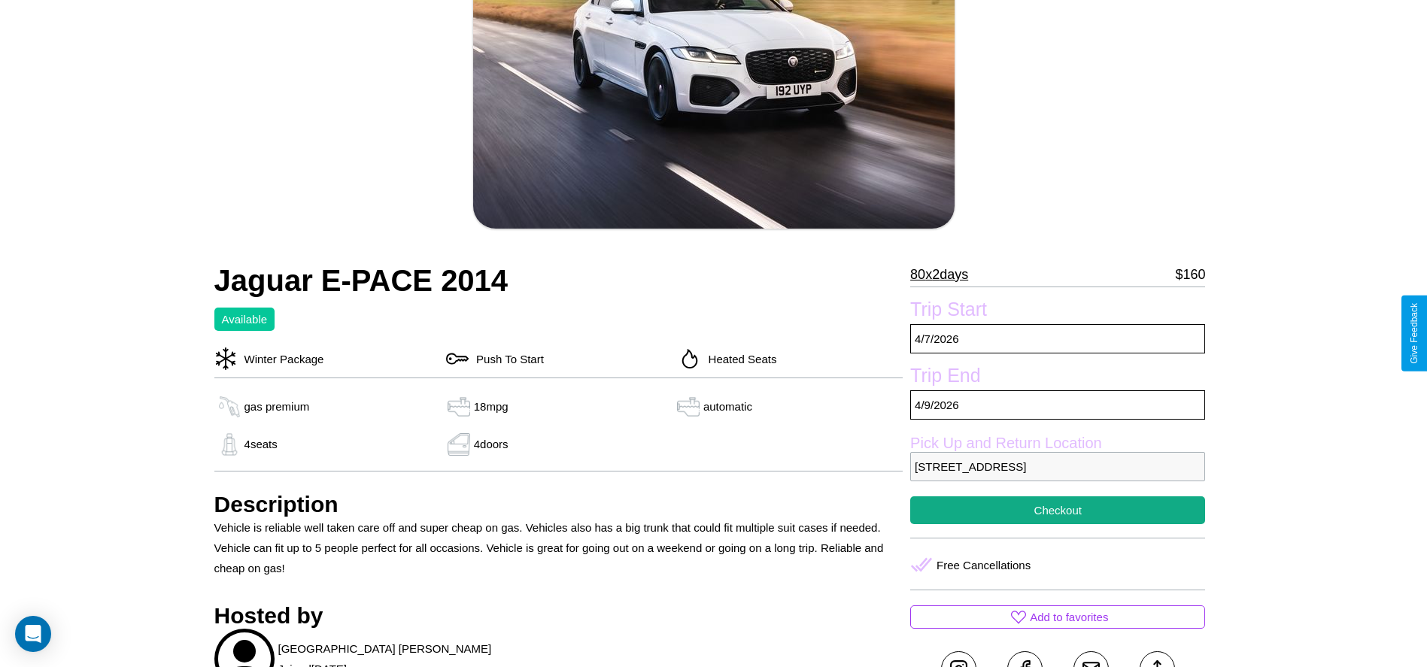
scroll to position [390, 0]
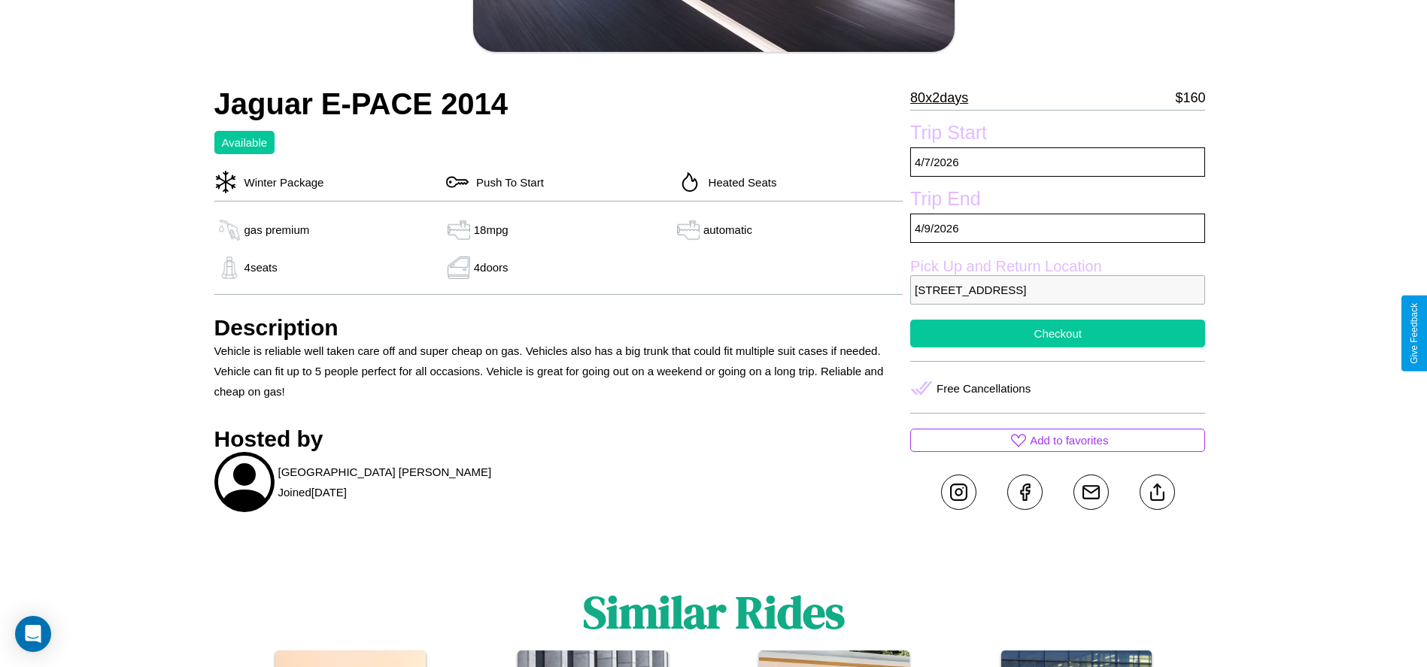
click at [1058, 333] on button "Checkout" at bounding box center [1057, 334] width 295 height 28
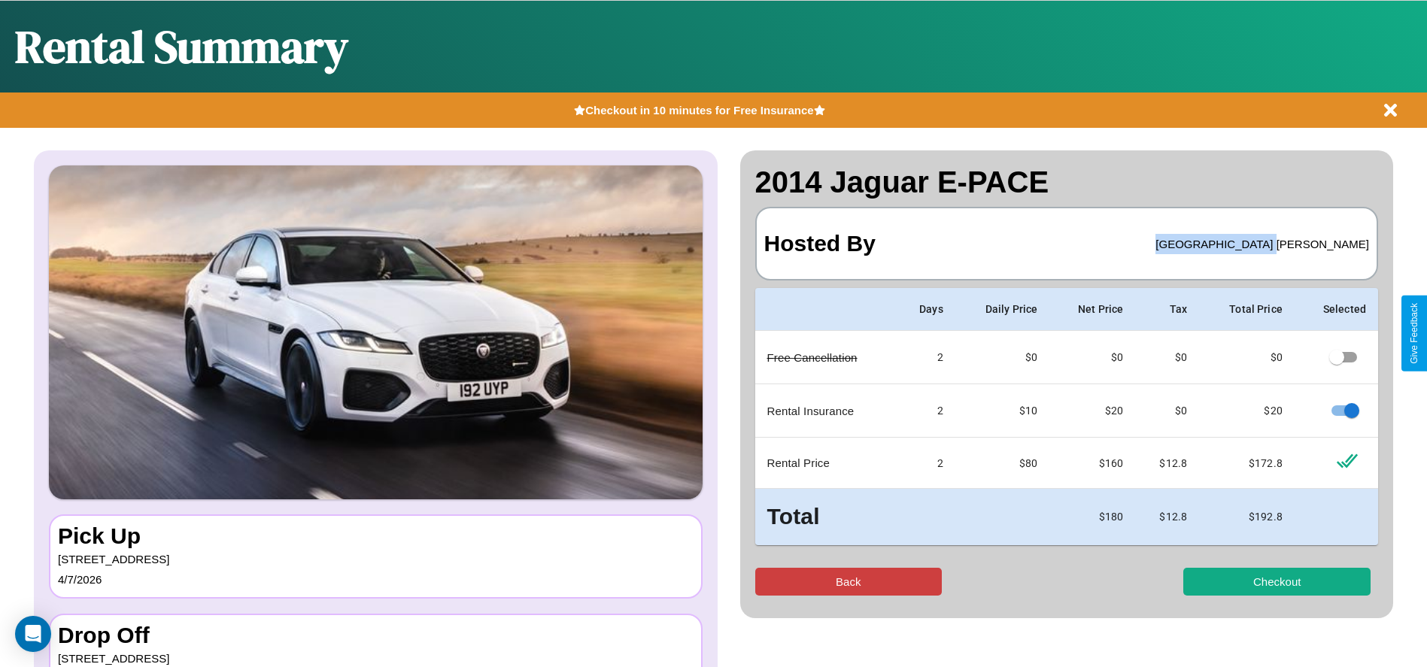
click at [848, 582] on button "Back" at bounding box center [848, 582] width 187 height 28
